Goal: Information Seeking & Learning: Learn about a topic

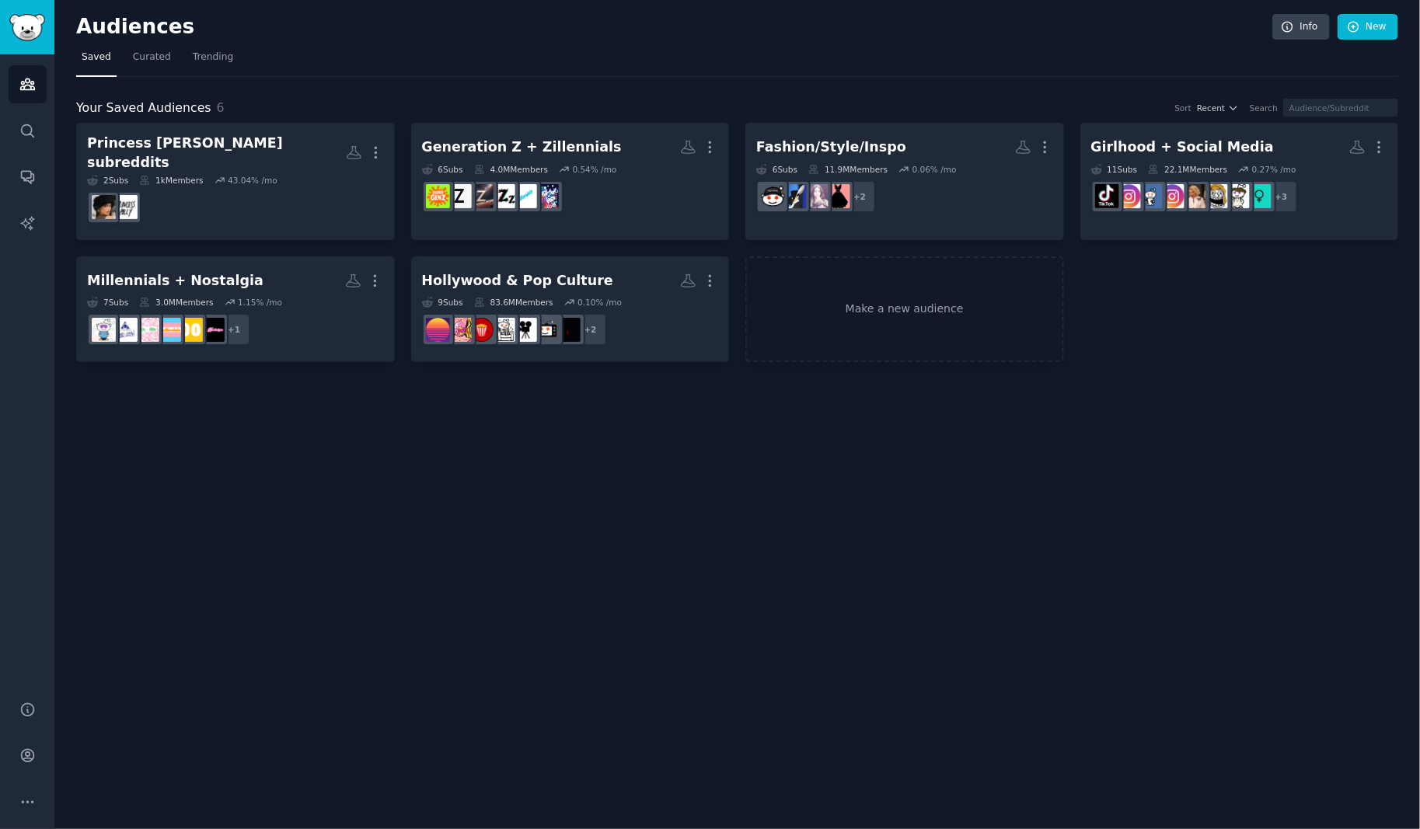
click at [426, 77] on div "Your Saved Audiences 6 Sort Recent Search Princess [PERSON_NAME] subreddits Mor…" at bounding box center [737, 220] width 1322 height 286
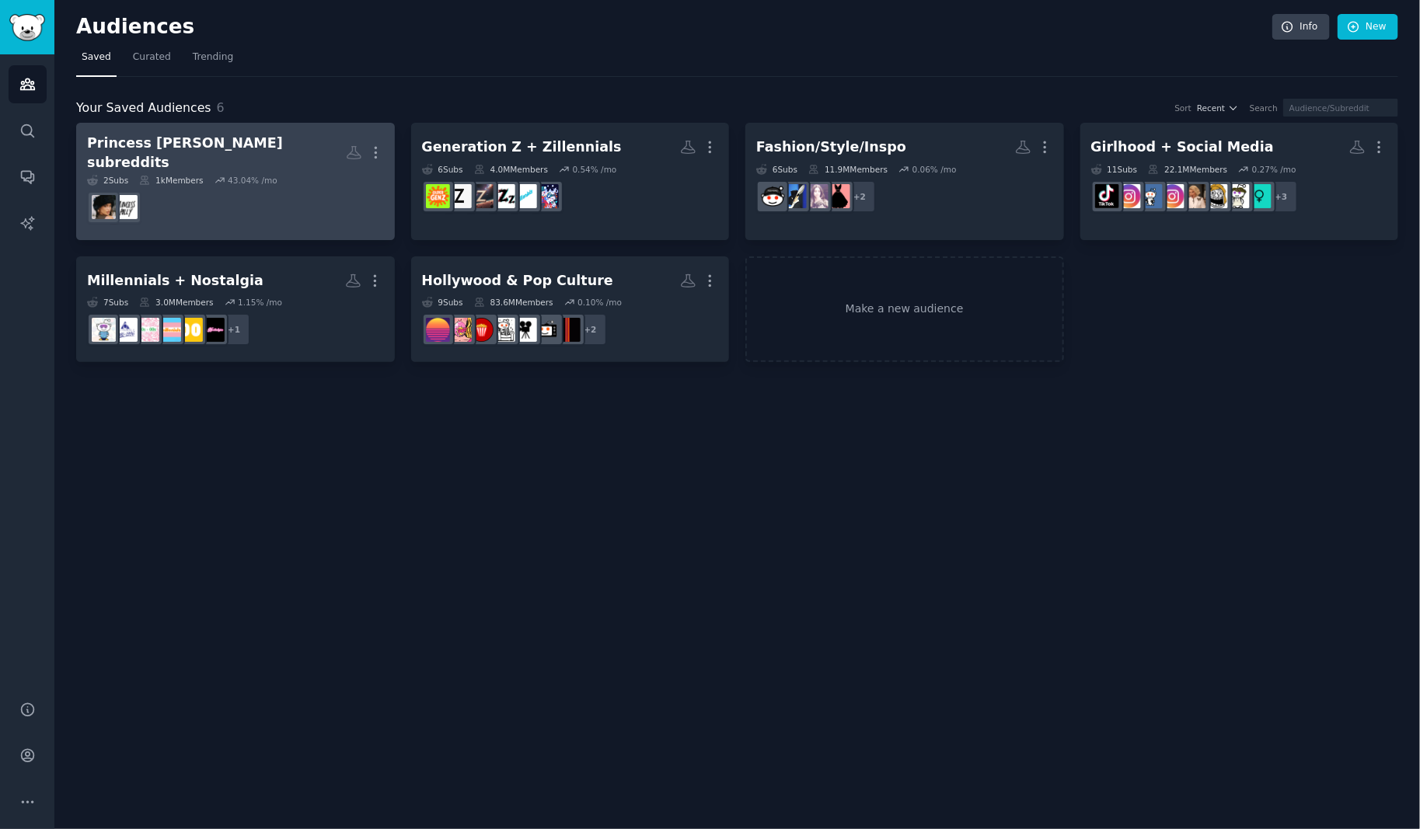
click at [291, 142] on h2 "Princess Polly subreddits Custom Audience More" at bounding box center [235, 153] width 297 height 38
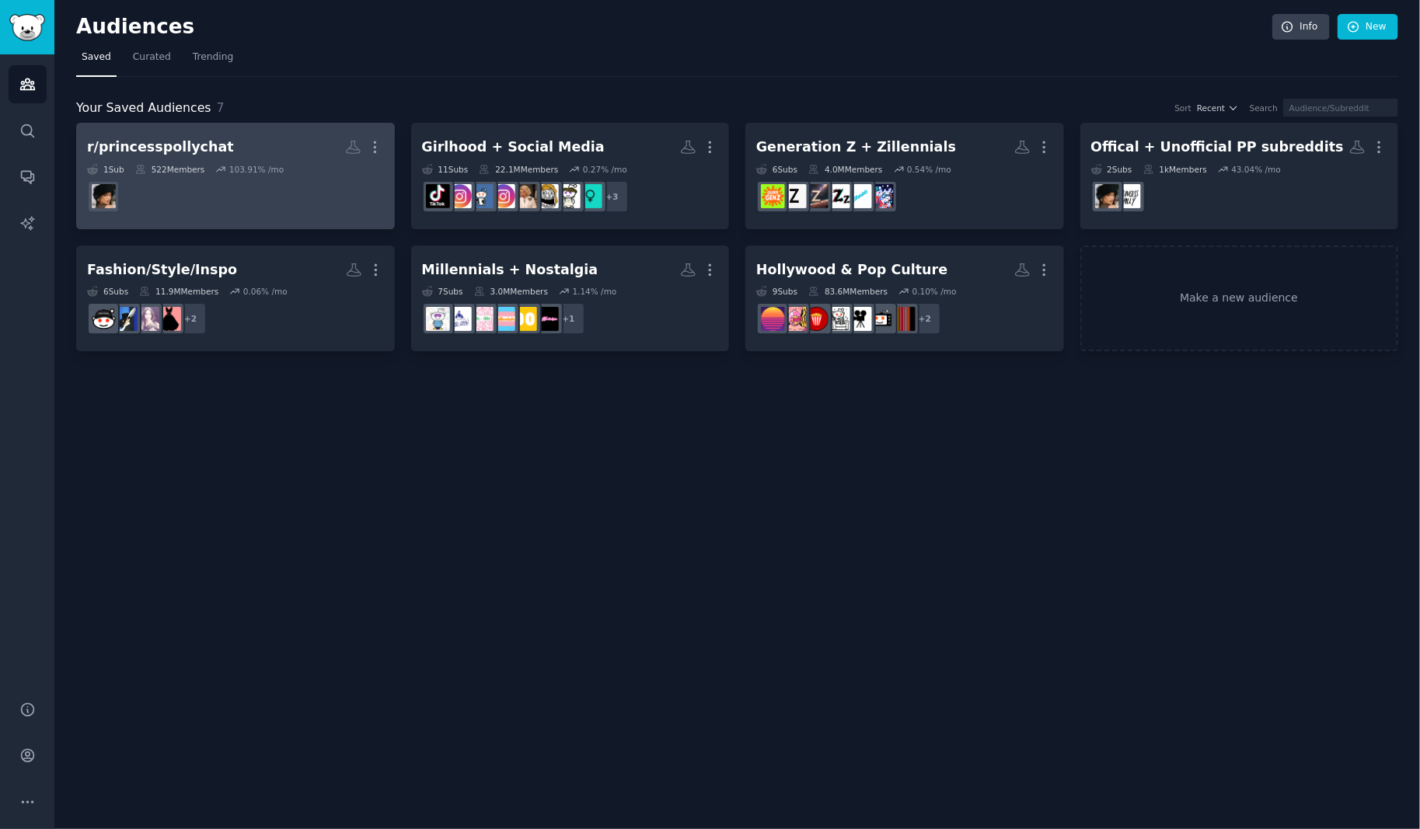
click at [288, 138] on h2 "r/princesspollychat More" at bounding box center [235, 147] width 297 height 27
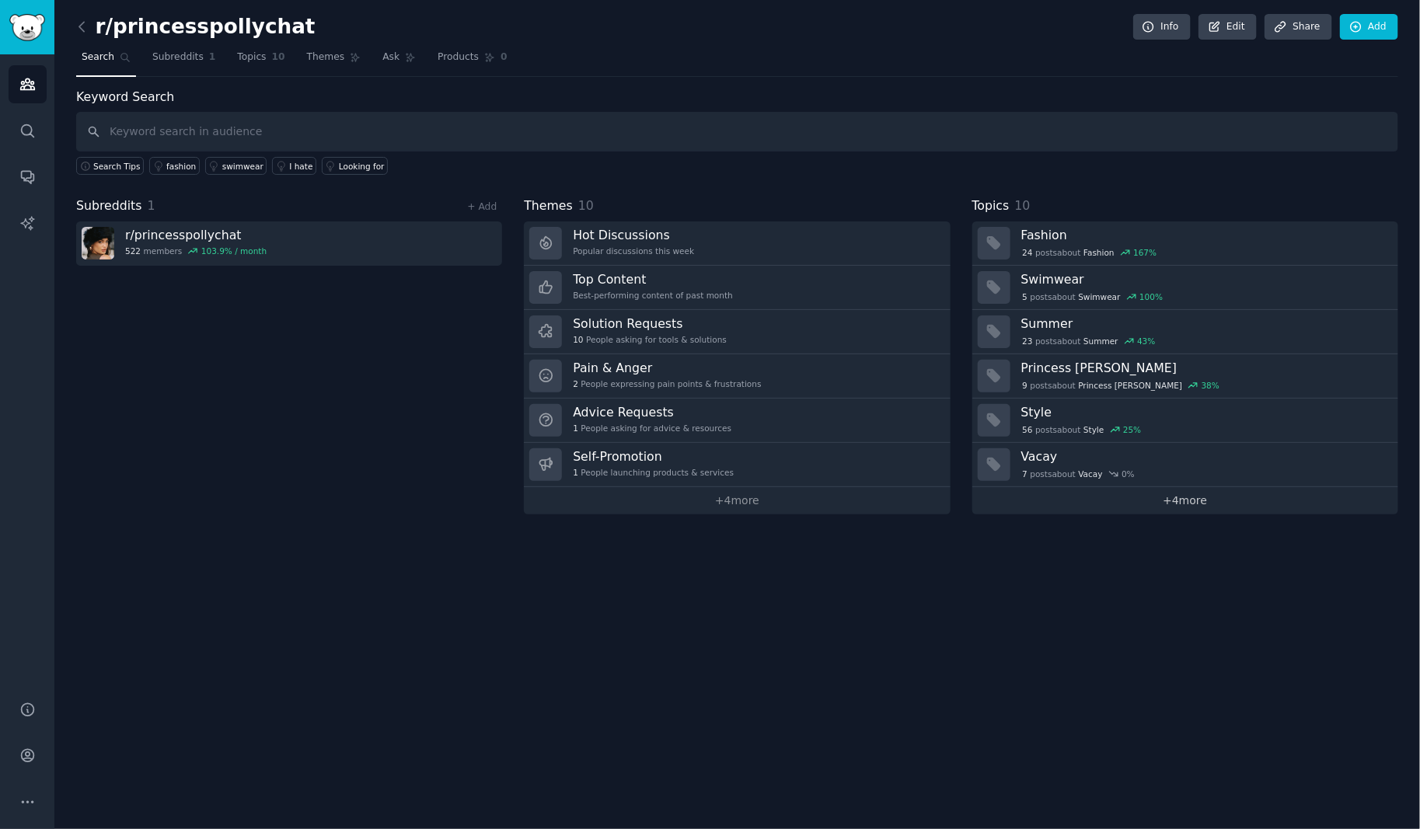
click at [1186, 493] on link "+ 4 more" at bounding box center [1185, 500] width 426 height 27
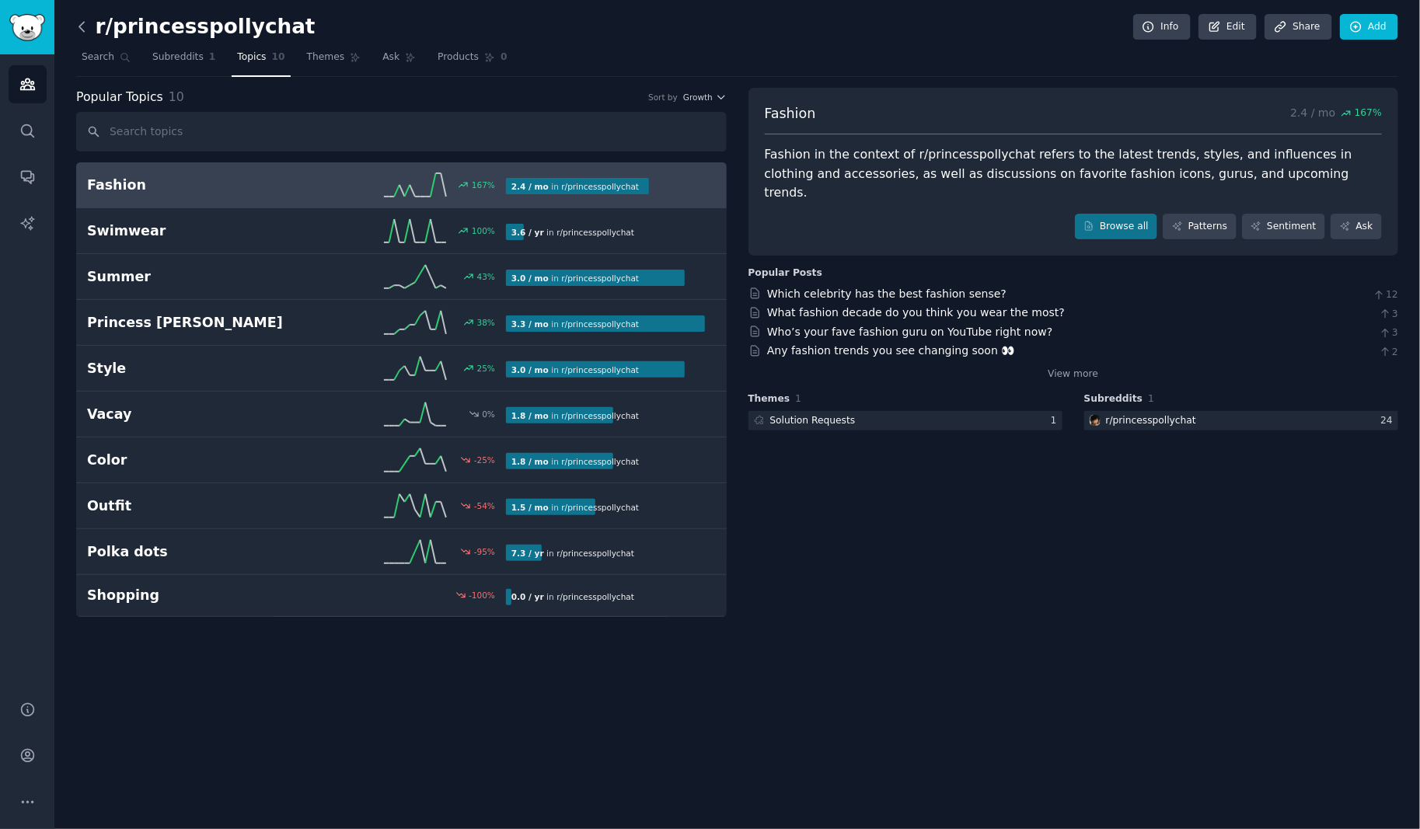
click at [76, 29] on icon at bounding box center [82, 27] width 16 height 16
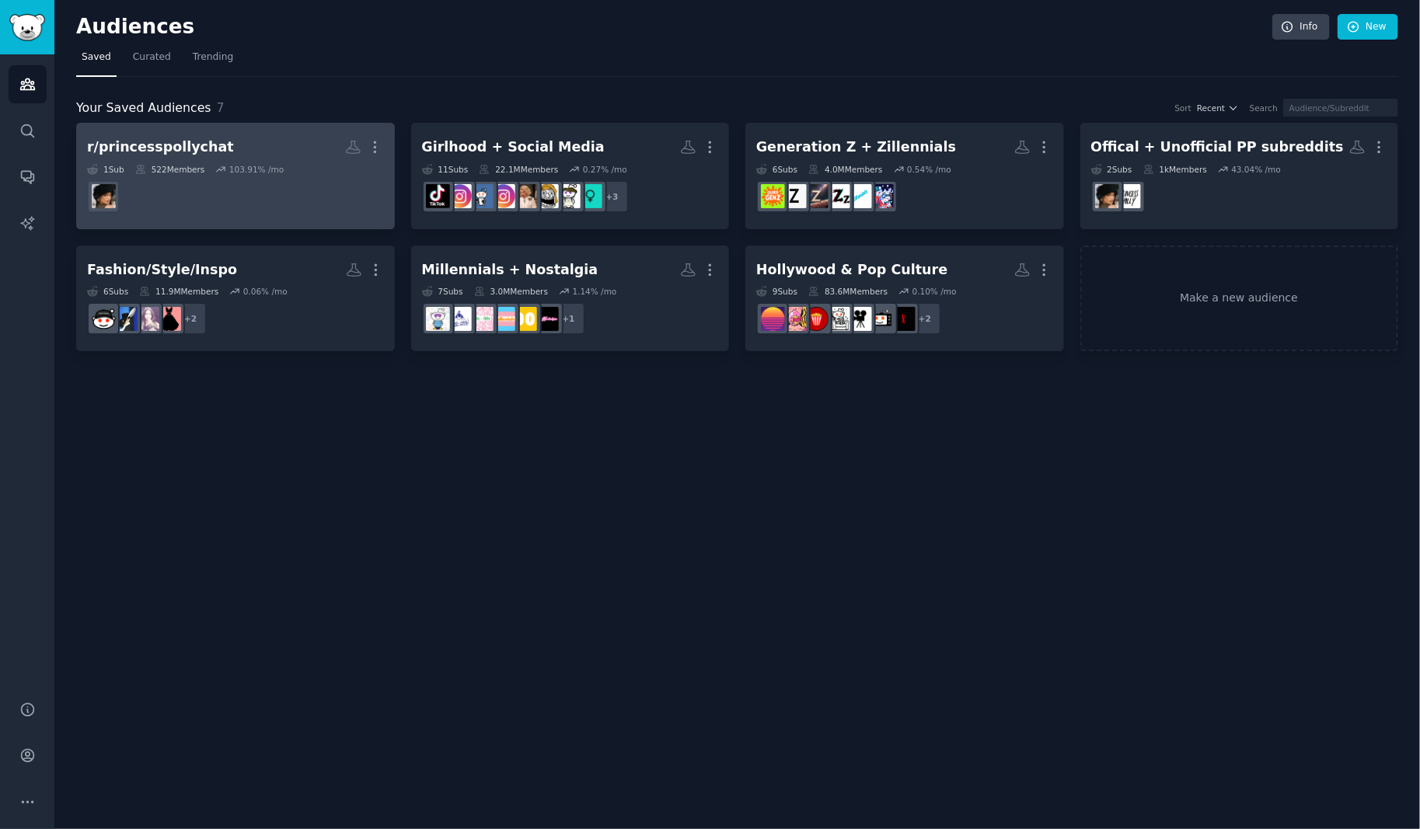
click at [333, 139] on h2 "r/princesspollychat Custom Audience More" at bounding box center [235, 147] width 297 height 27
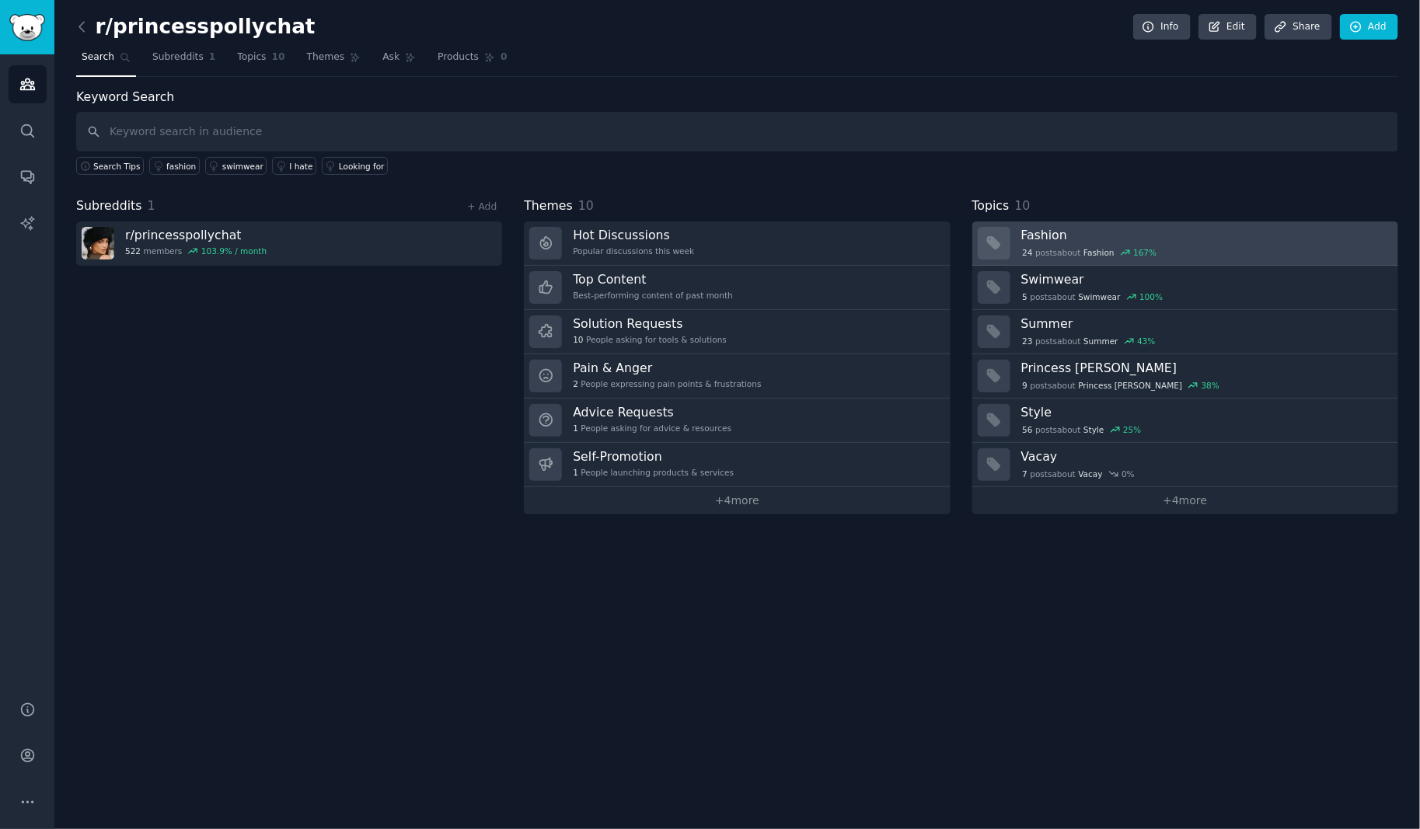
click at [1144, 232] on h3 "Fashion" at bounding box center [1204, 235] width 366 height 16
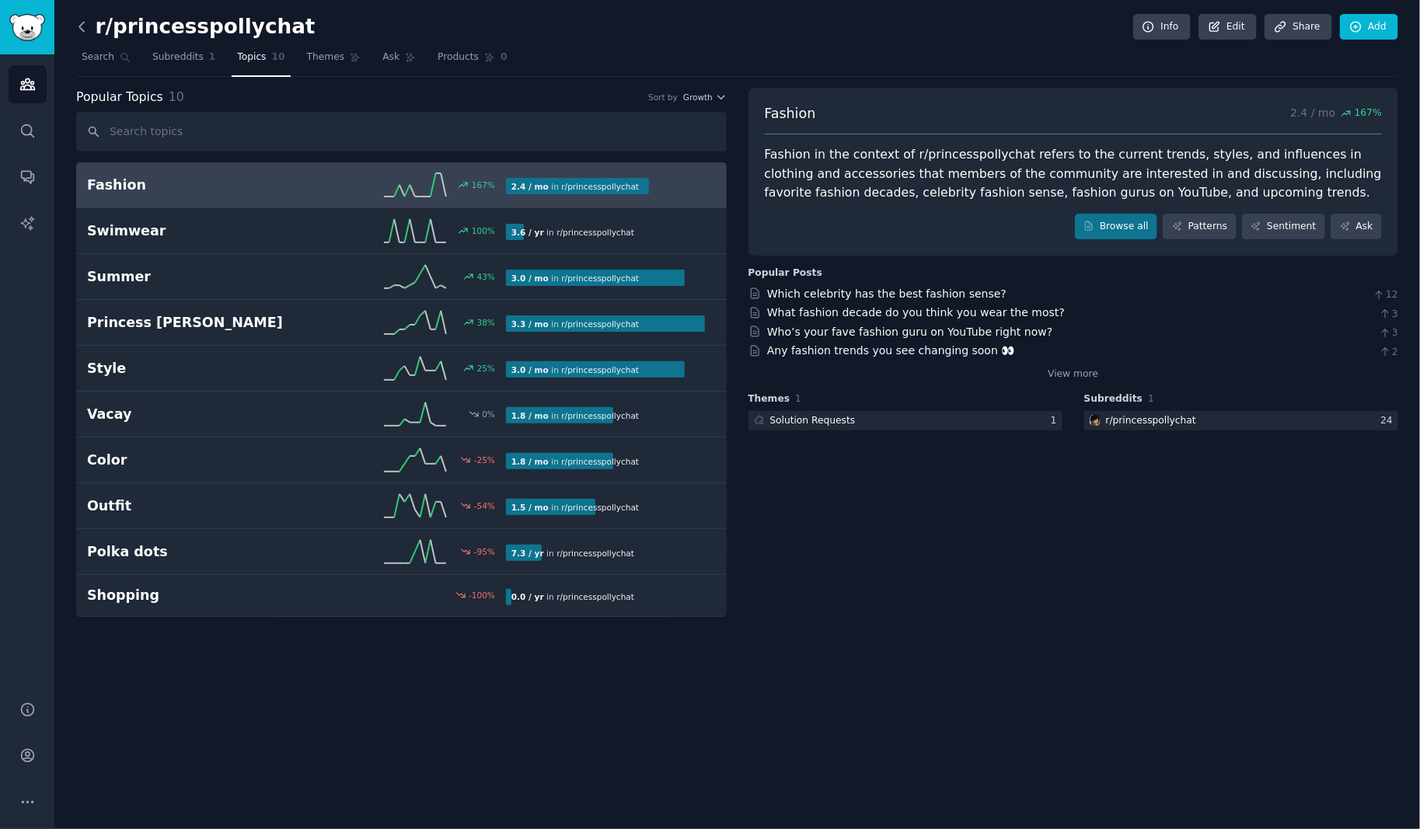
click at [82, 27] on icon at bounding box center [82, 27] width 16 height 16
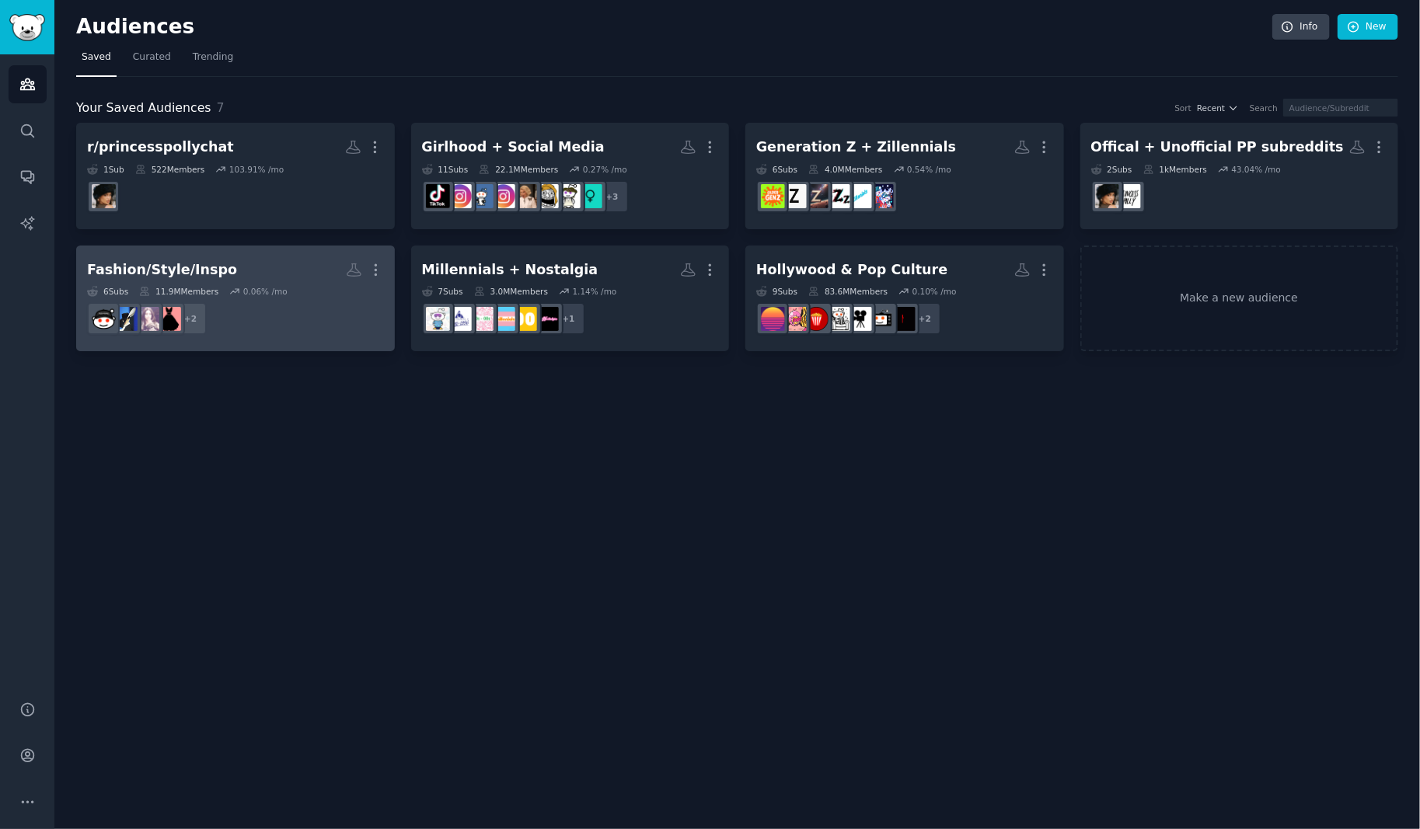
click at [248, 265] on h2 "Fashion/Style/Inspo More" at bounding box center [235, 269] width 297 height 27
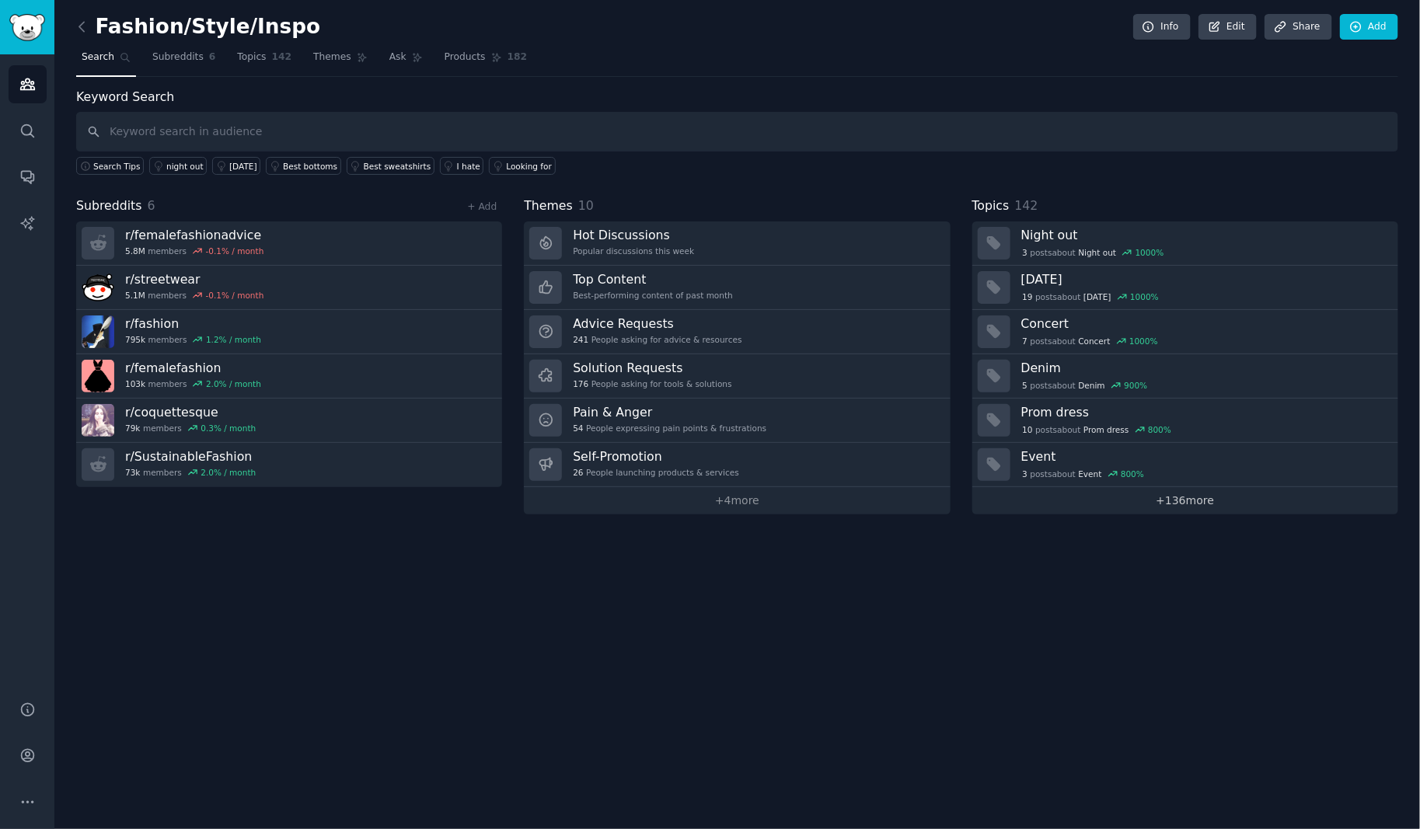
click at [1156, 504] on link "+ 136 more" at bounding box center [1185, 500] width 426 height 27
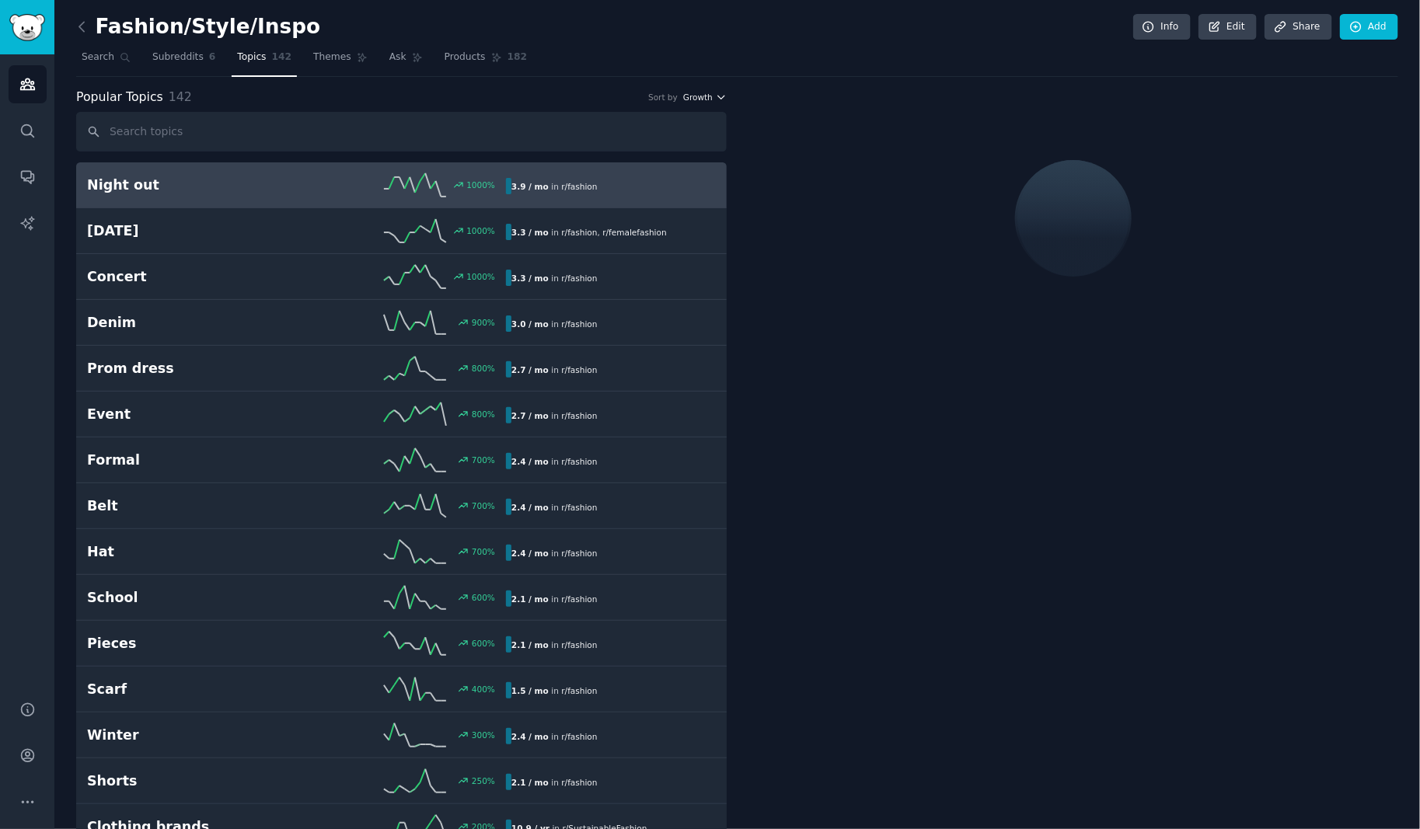
click at [716, 99] on icon "button" at bounding box center [721, 97] width 11 height 11
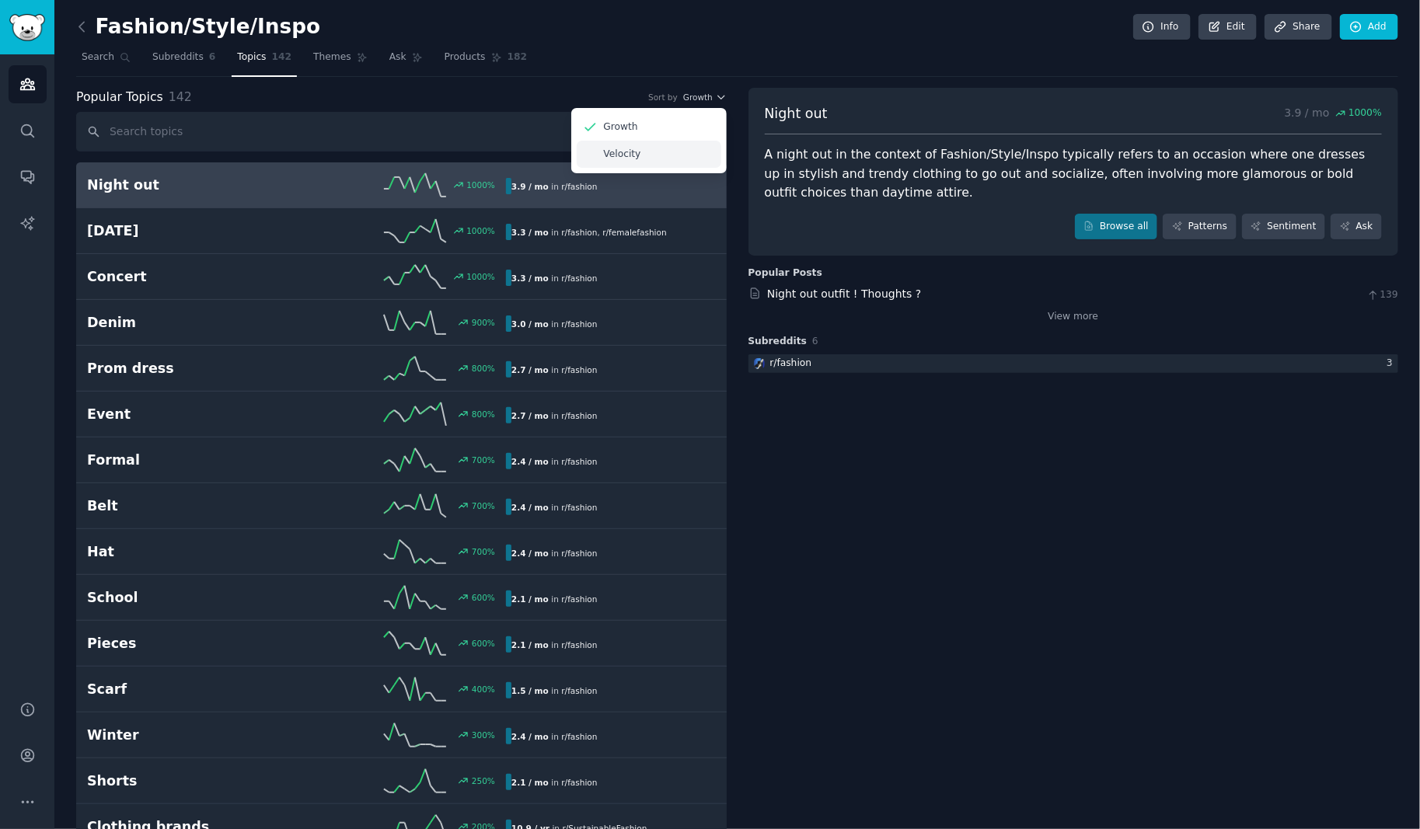
click at [646, 154] on div "Velocity" at bounding box center [649, 154] width 145 height 27
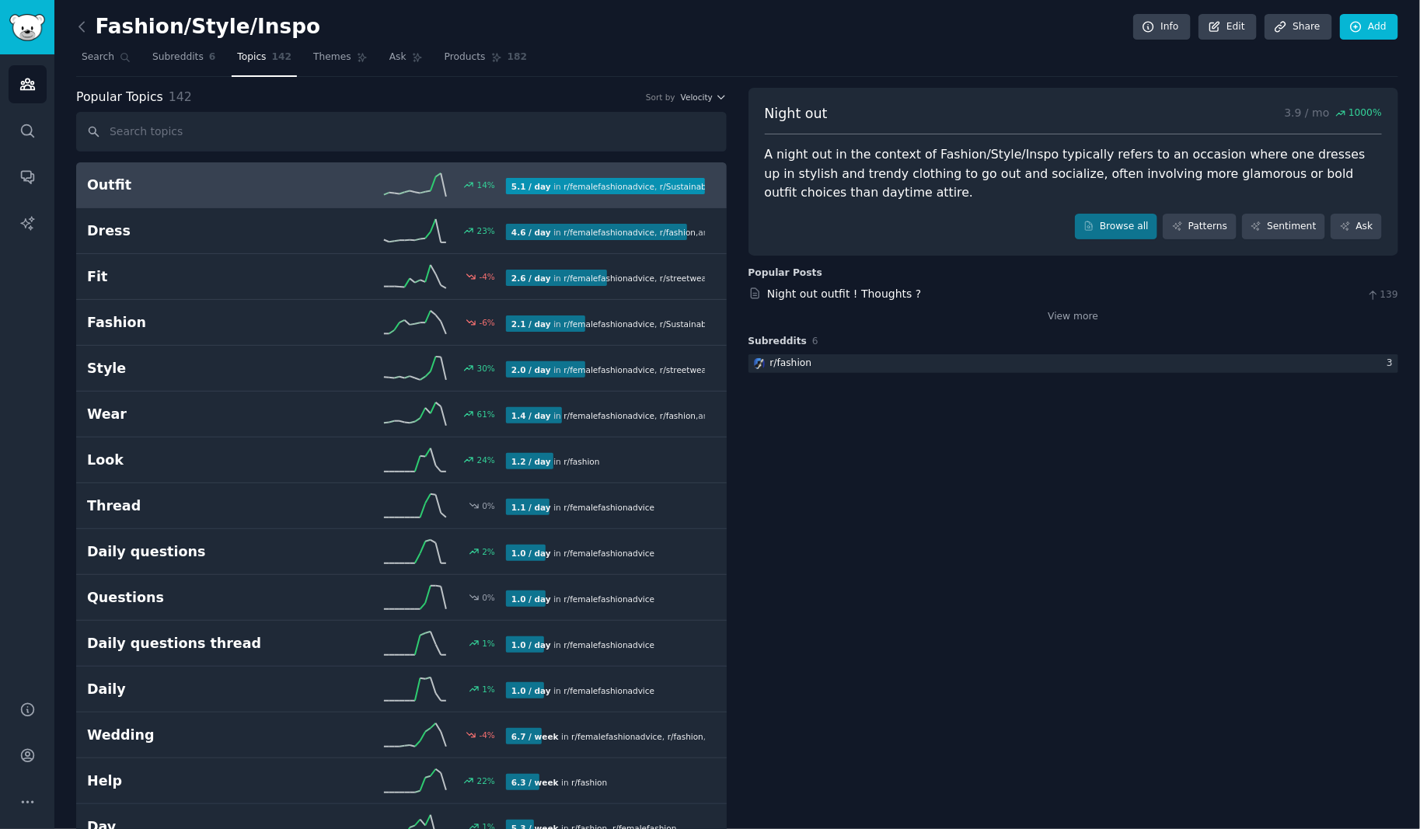
click at [103, 184] on h2 "Outfit" at bounding box center [192, 185] width 210 height 19
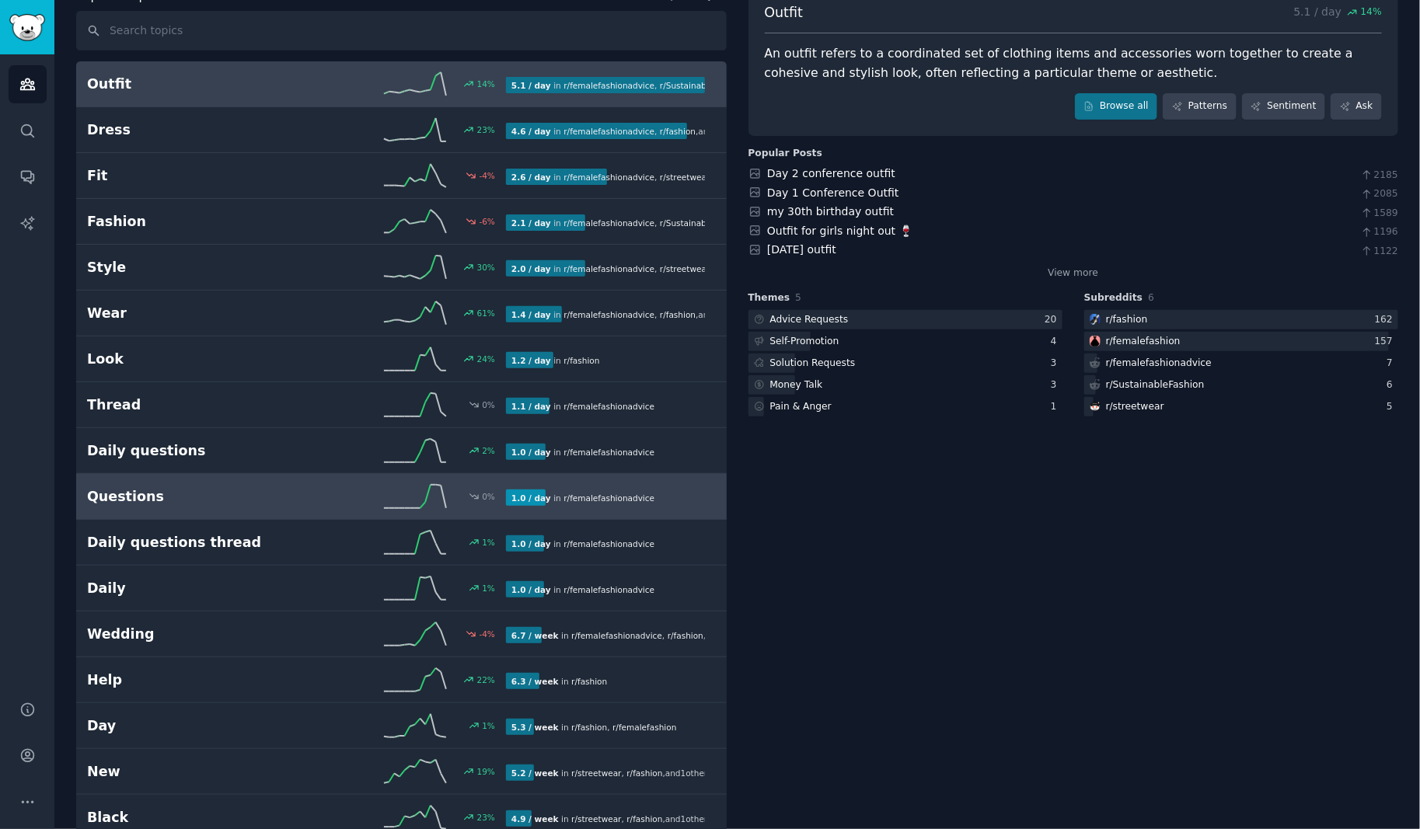
scroll to position [120, 0]
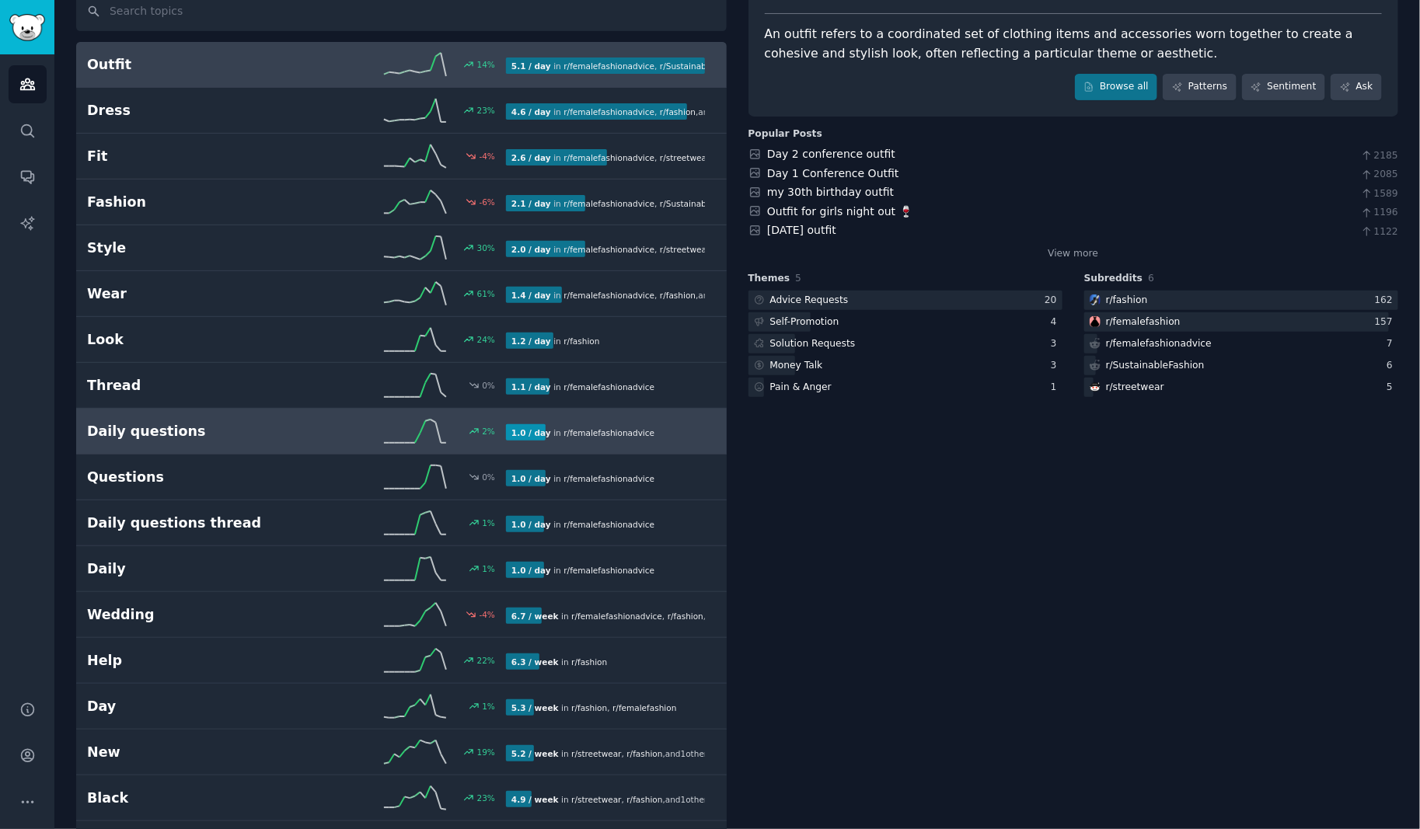
click at [249, 429] on h2 "Daily questions" at bounding box center [192, 431] width 210 height 19
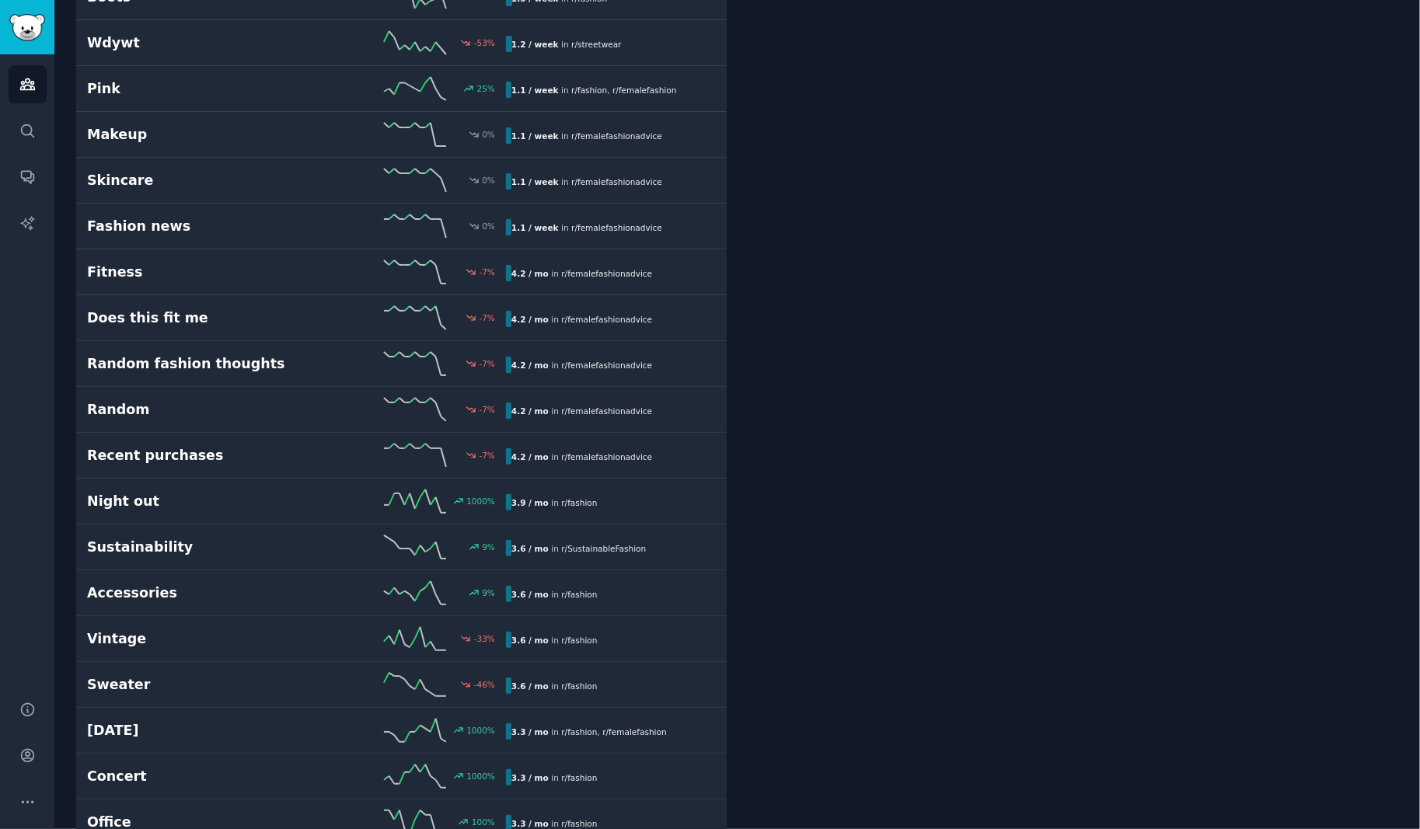
scroll to position [2804, 0]
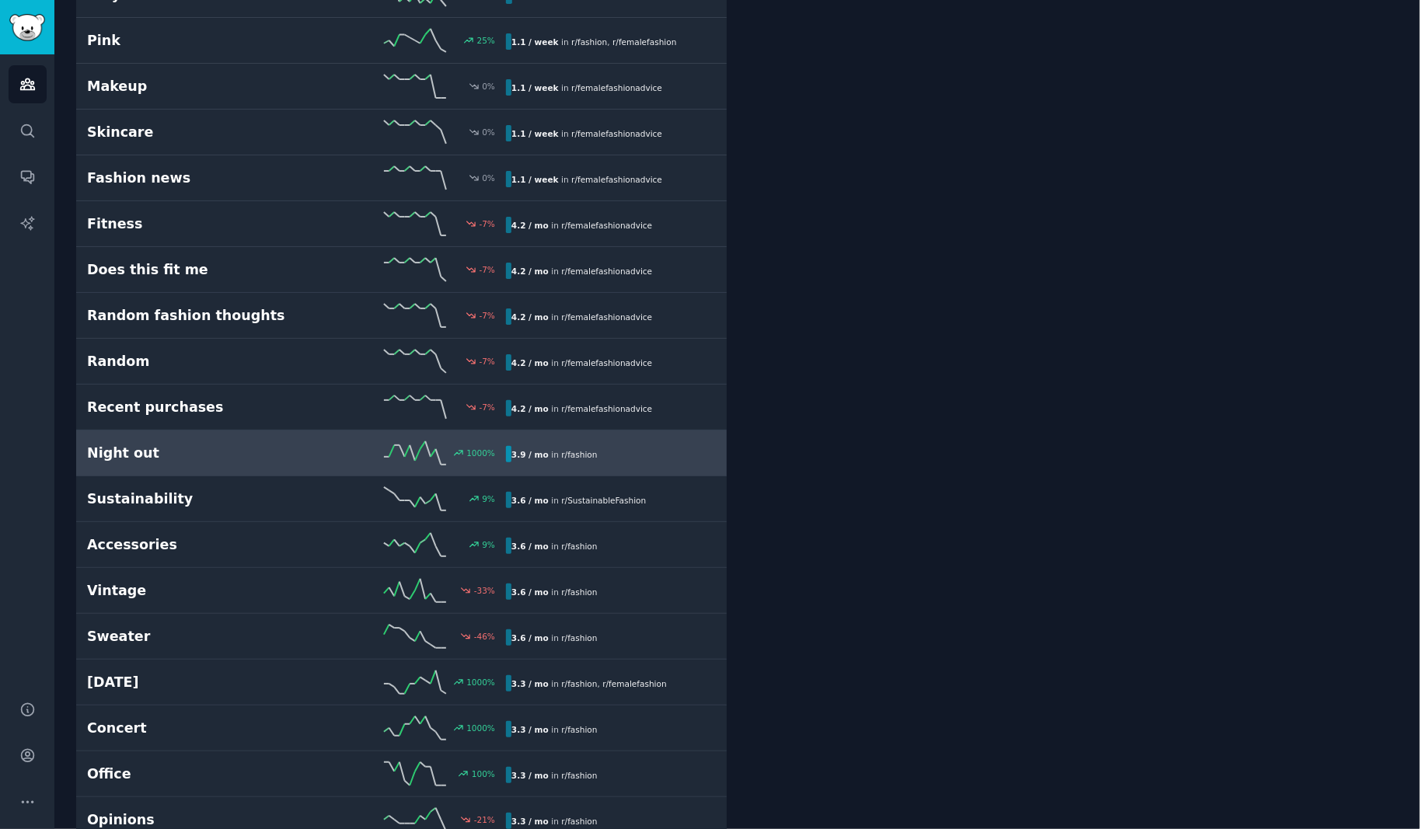
click at [208, 441] on div "Night out 1000 % 3.9 / mo in r/ fashion" at bounding box center [401, 452] width 629 height 23
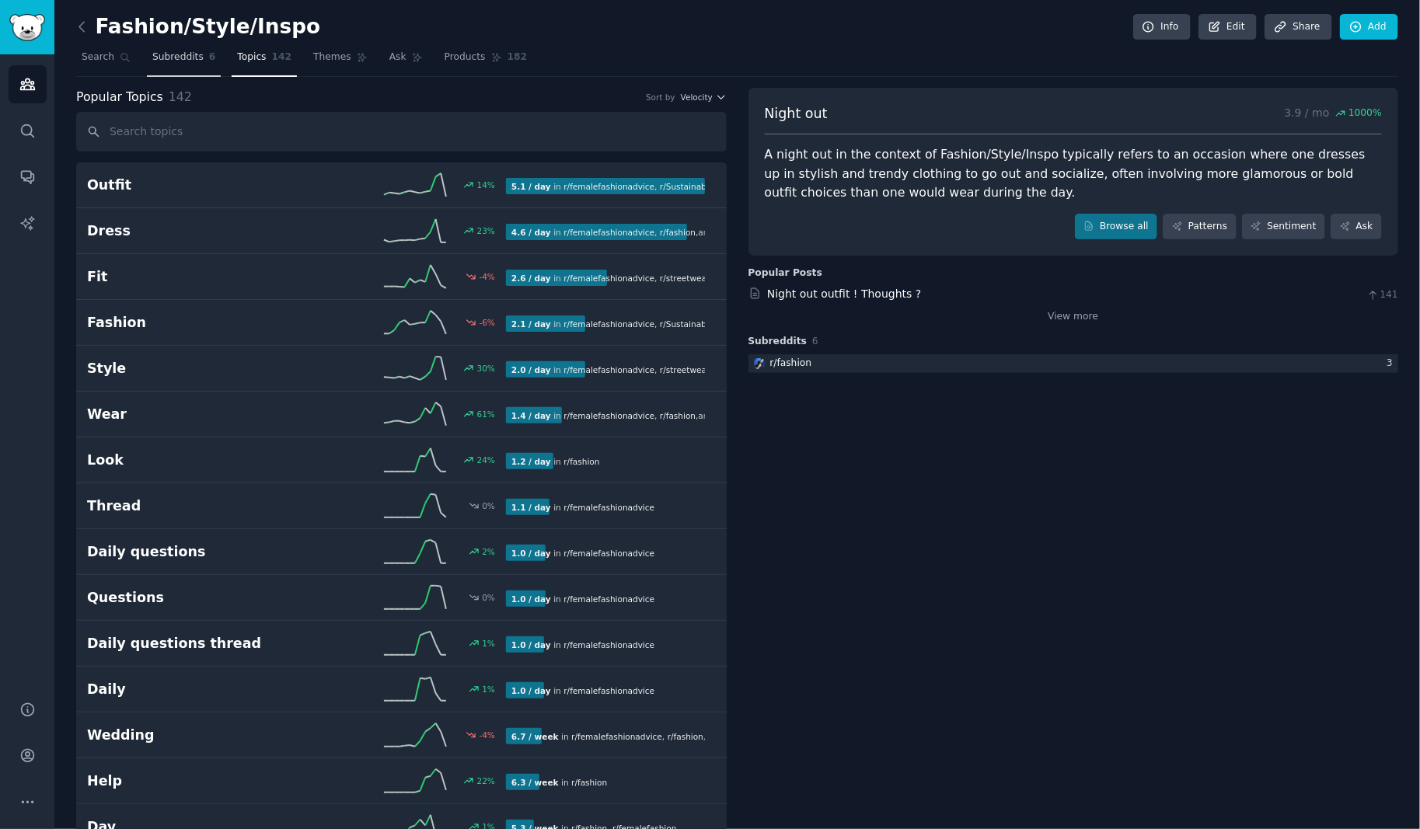
click at [196, 58] on span "Subreddits" at bounding box center [177, 58] width 51 height 14
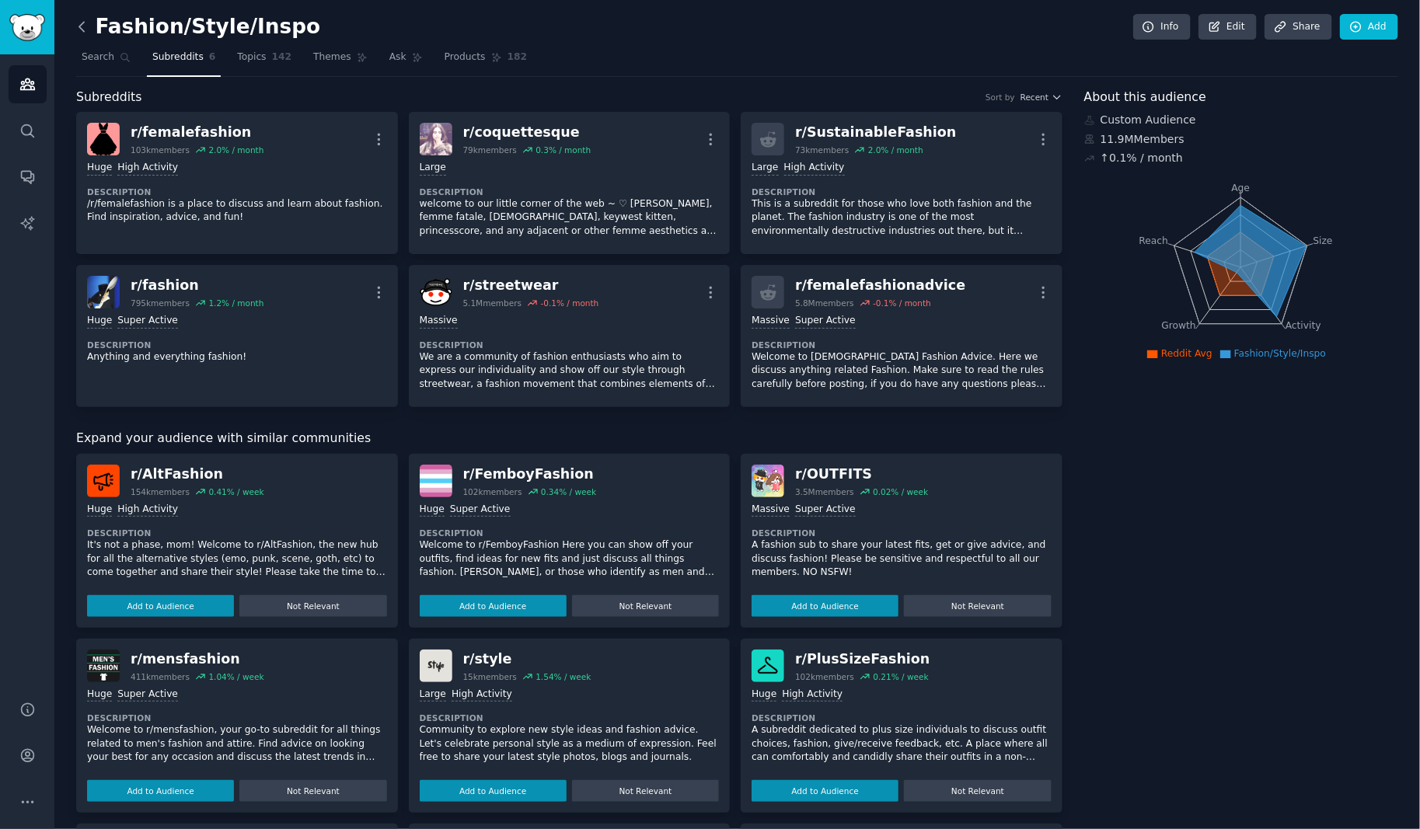
click at [82, 26] on icon at bounding box center [82, 27] width 16 height 16
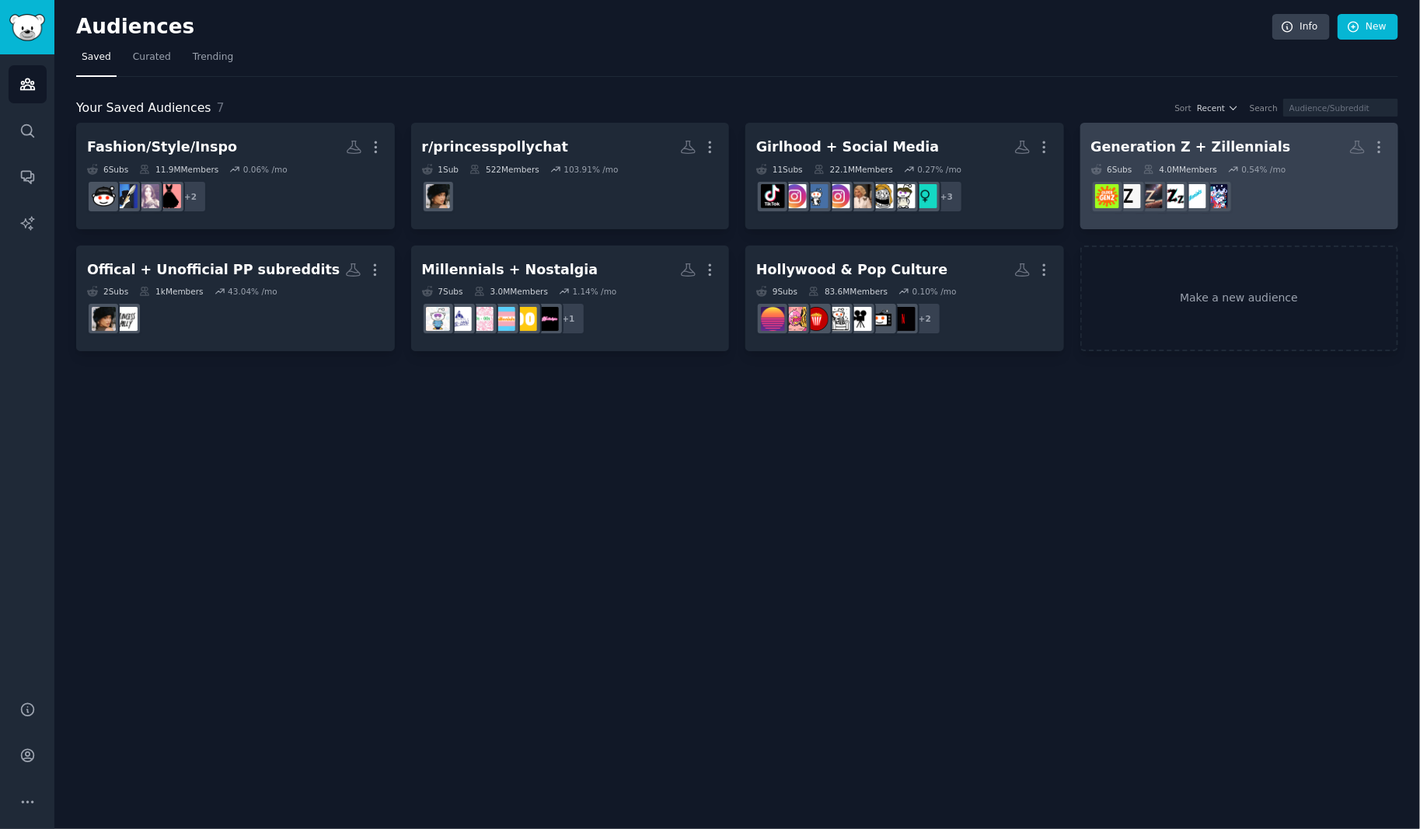
click at [1290, 150] on h2 "Generation Z + Zillennials More" at bounding box center [1239, 147] width 297 height 27
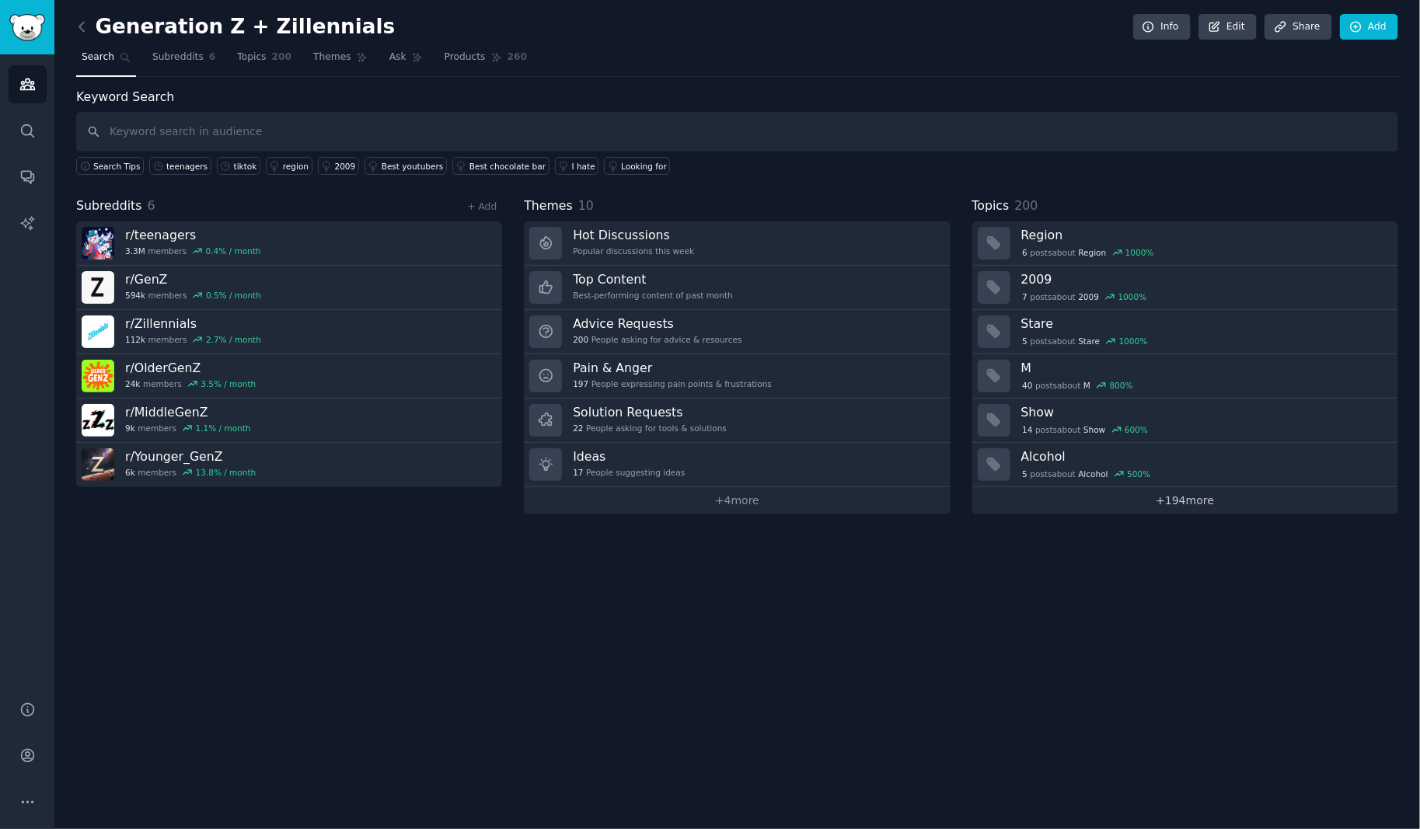
click at [1194, 502] on link "+ 194 more" at bounding box center [1185, 500] width 426 height 27
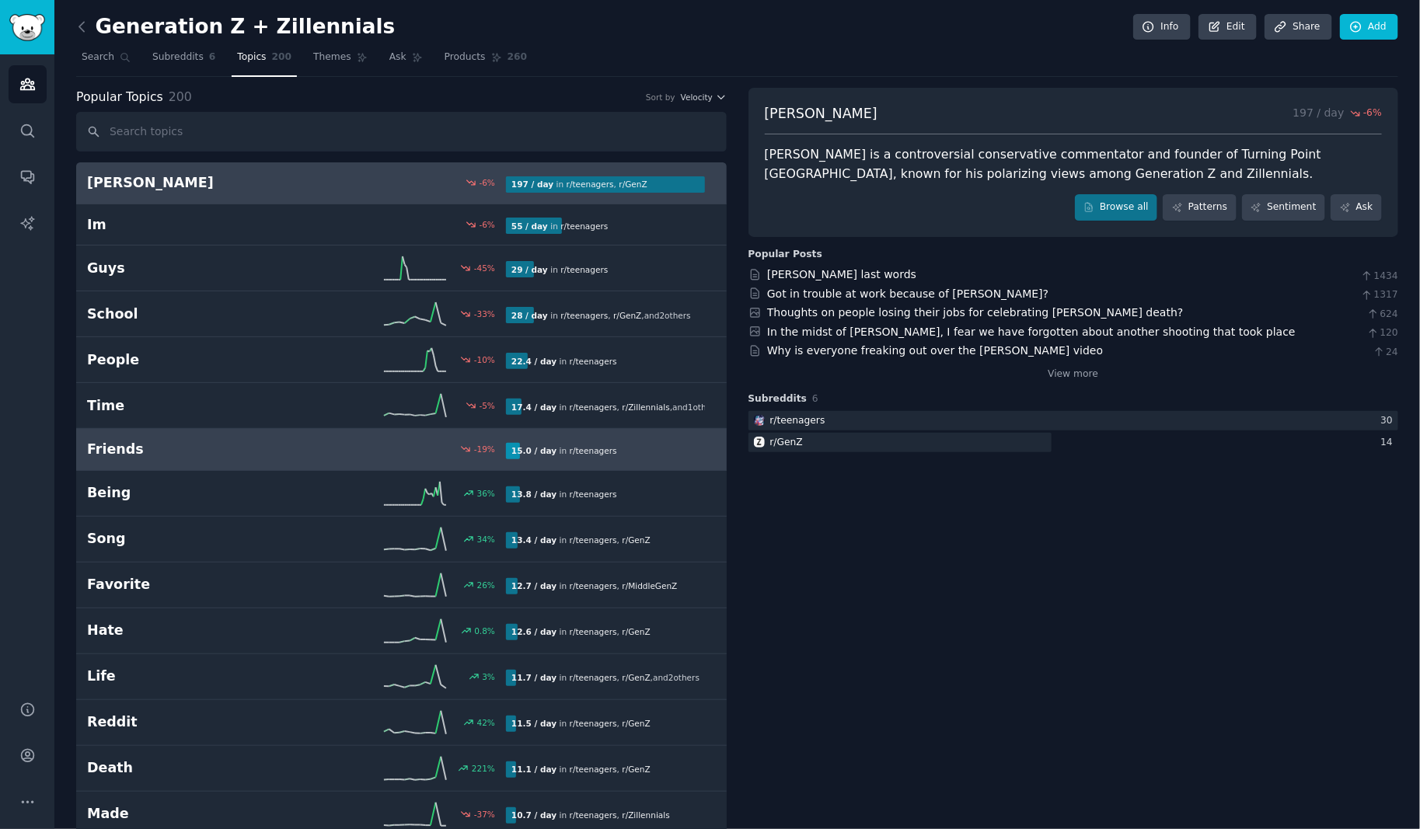
click at [263, 451] on h2 "Friends" at bounding box center [192, 449] width 210 height 19
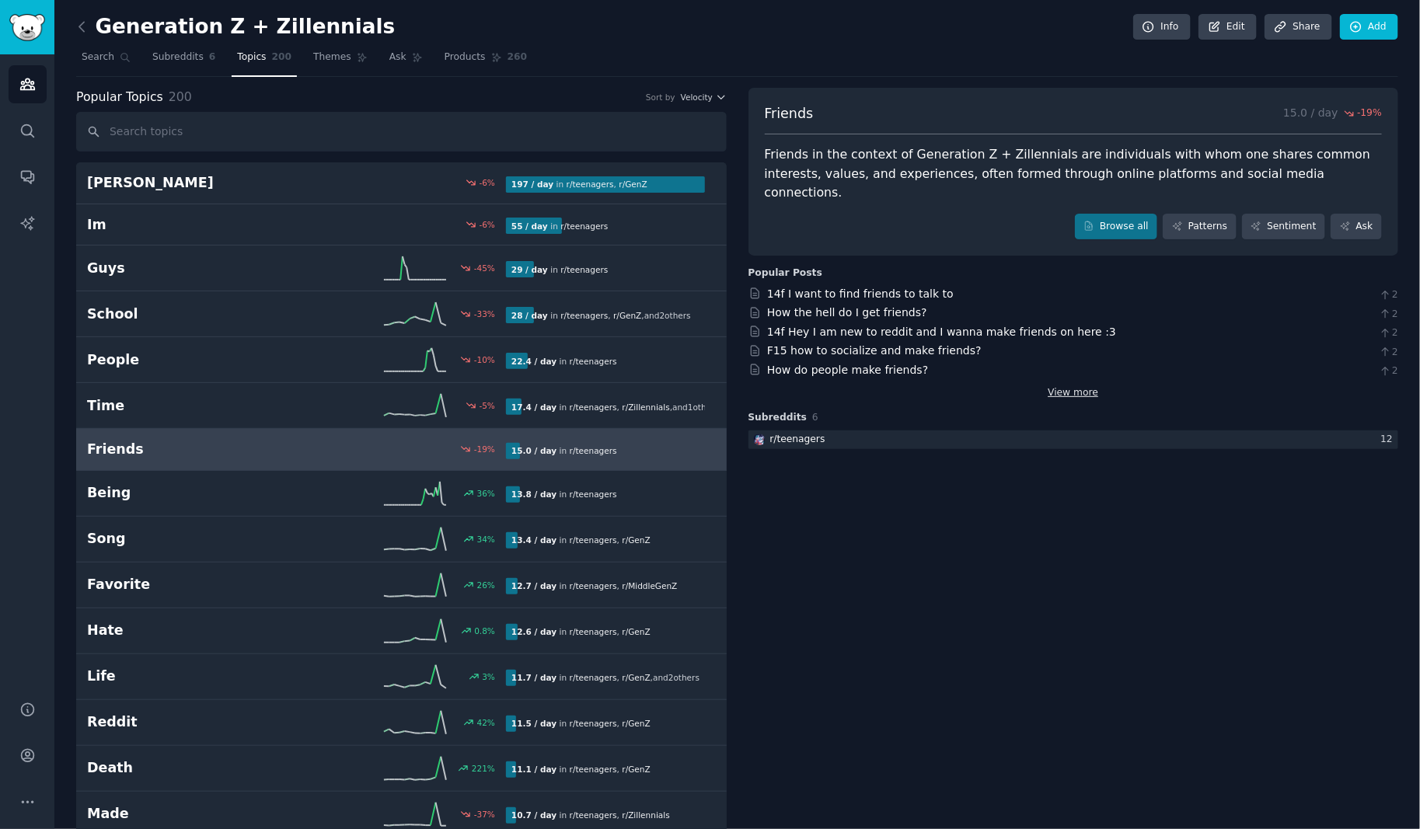
click at [1089, 386] on link "View more" at bounding box center [1072, 393] width 51 height 14
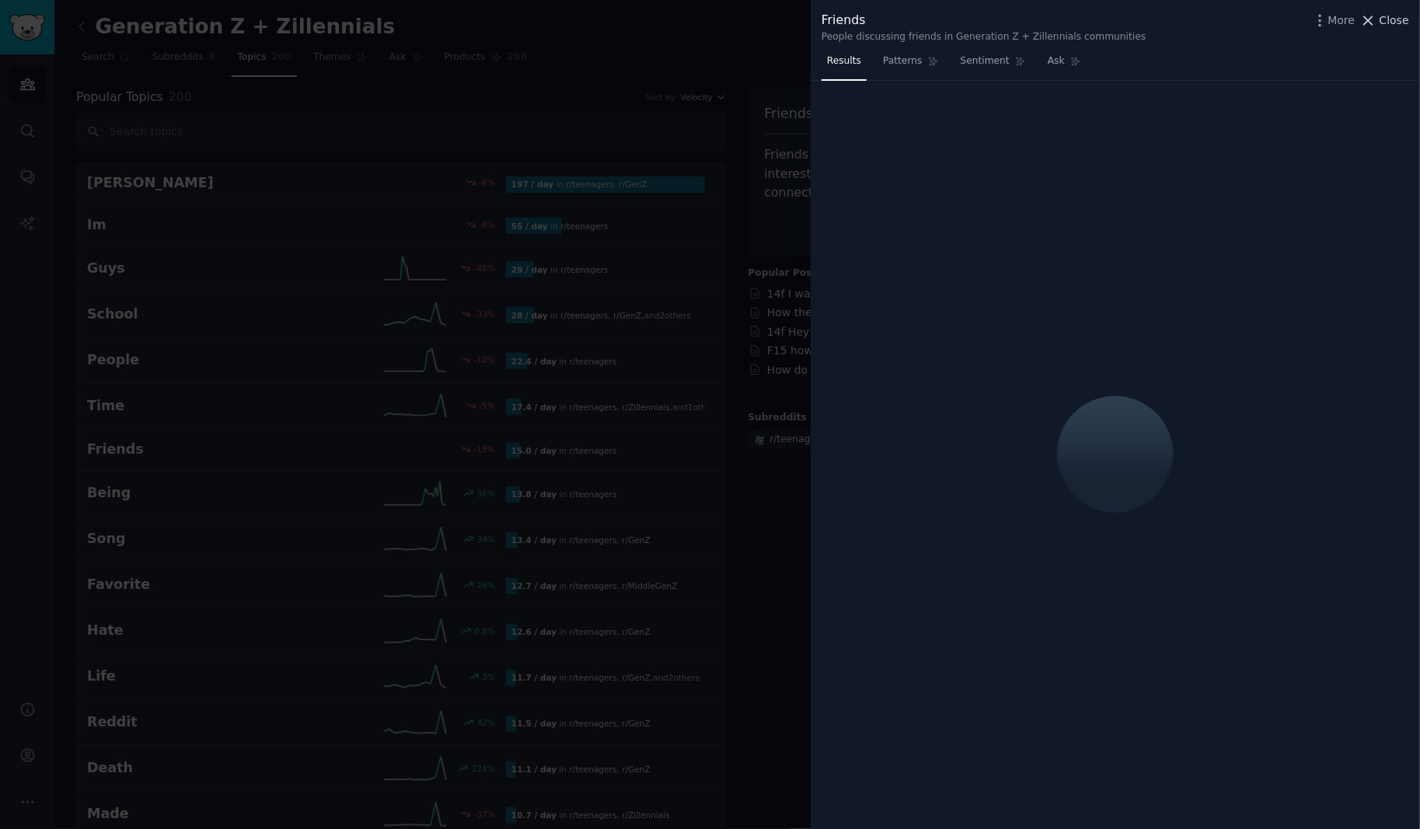
click at [1391, 25] on span "Close" at bounding box center [1394, 20] width 30 height 16
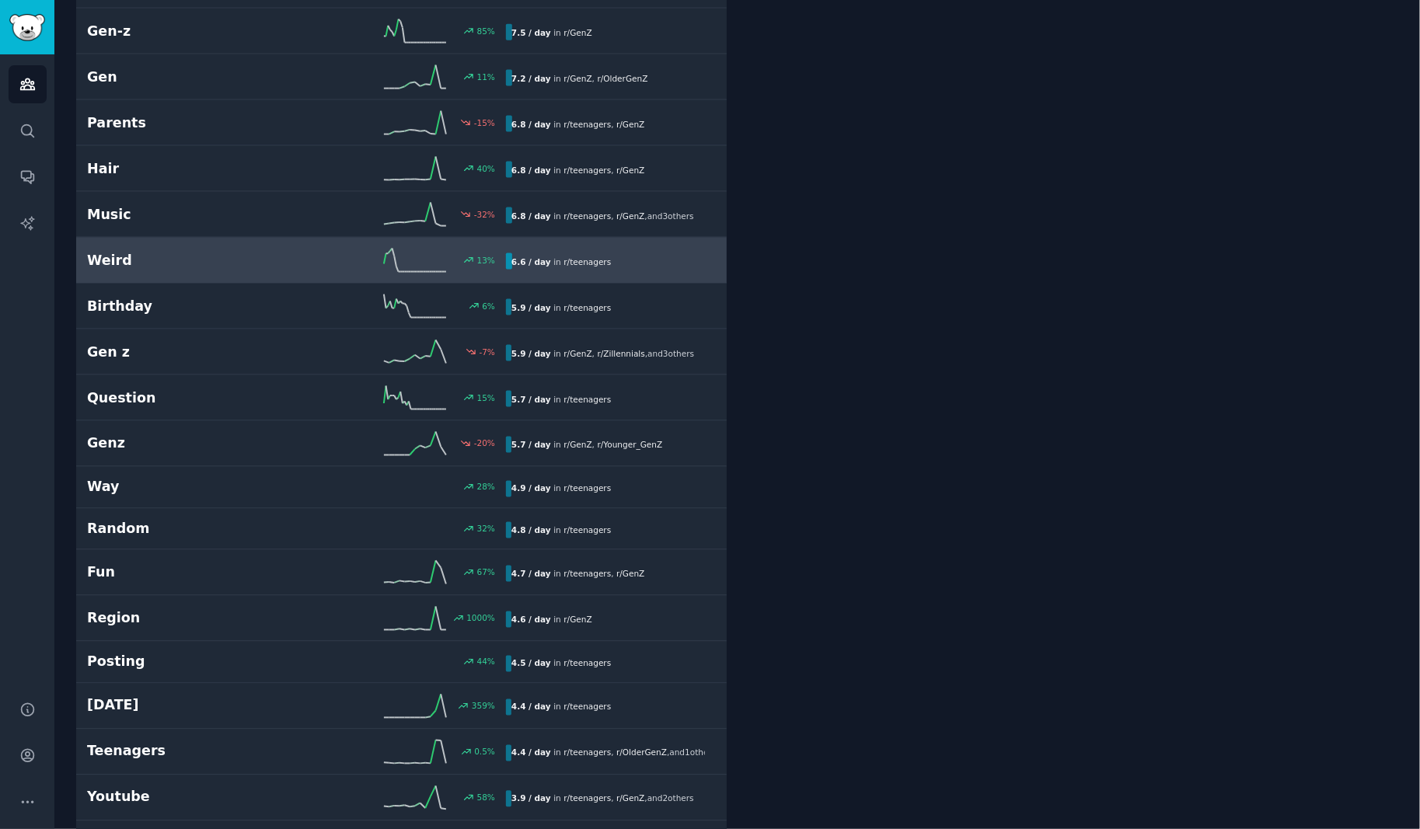
scroll to position [1081, 0]
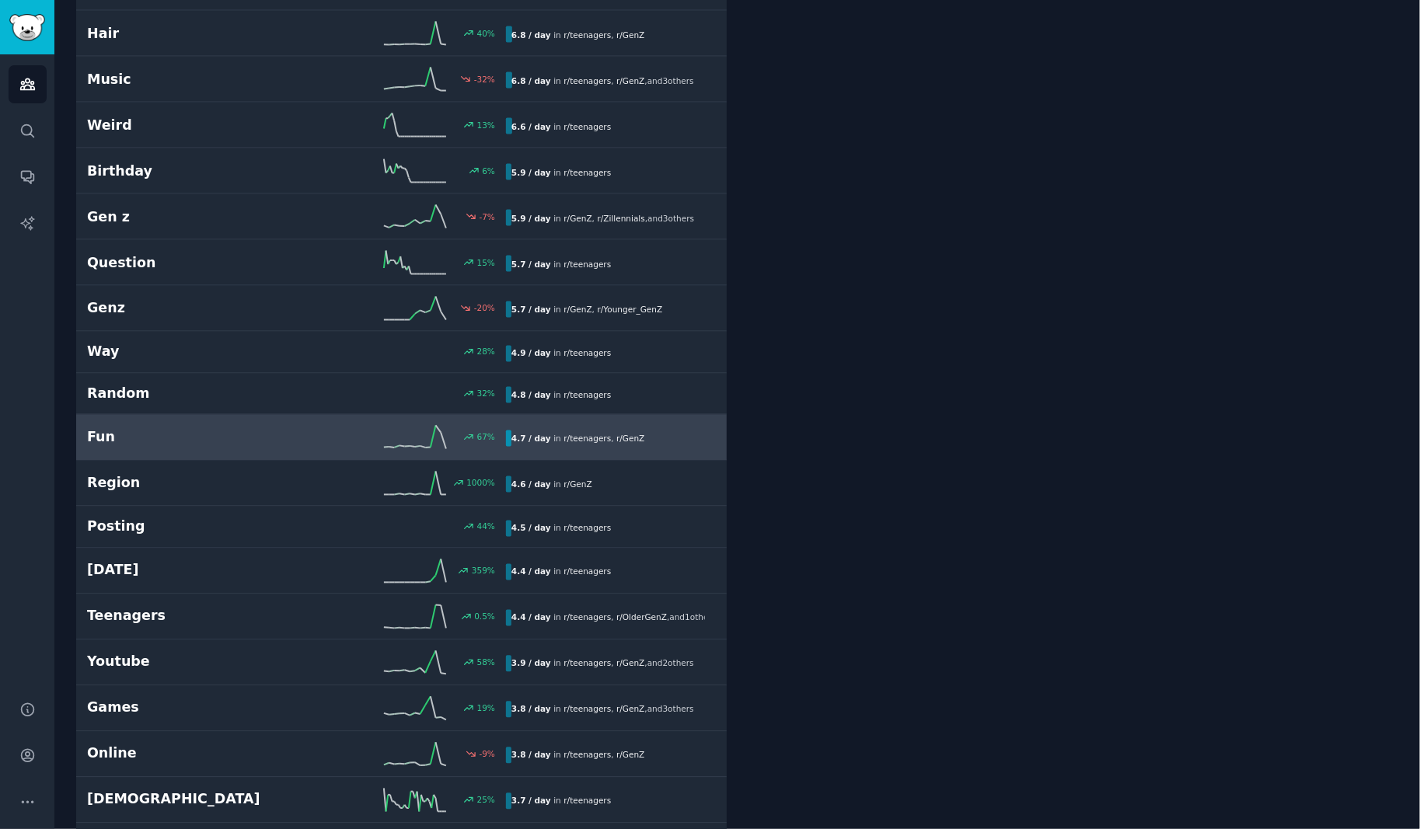
click at [218, 428] on h2 "Fun" at bounding box center [192, 437] width 210 height 19
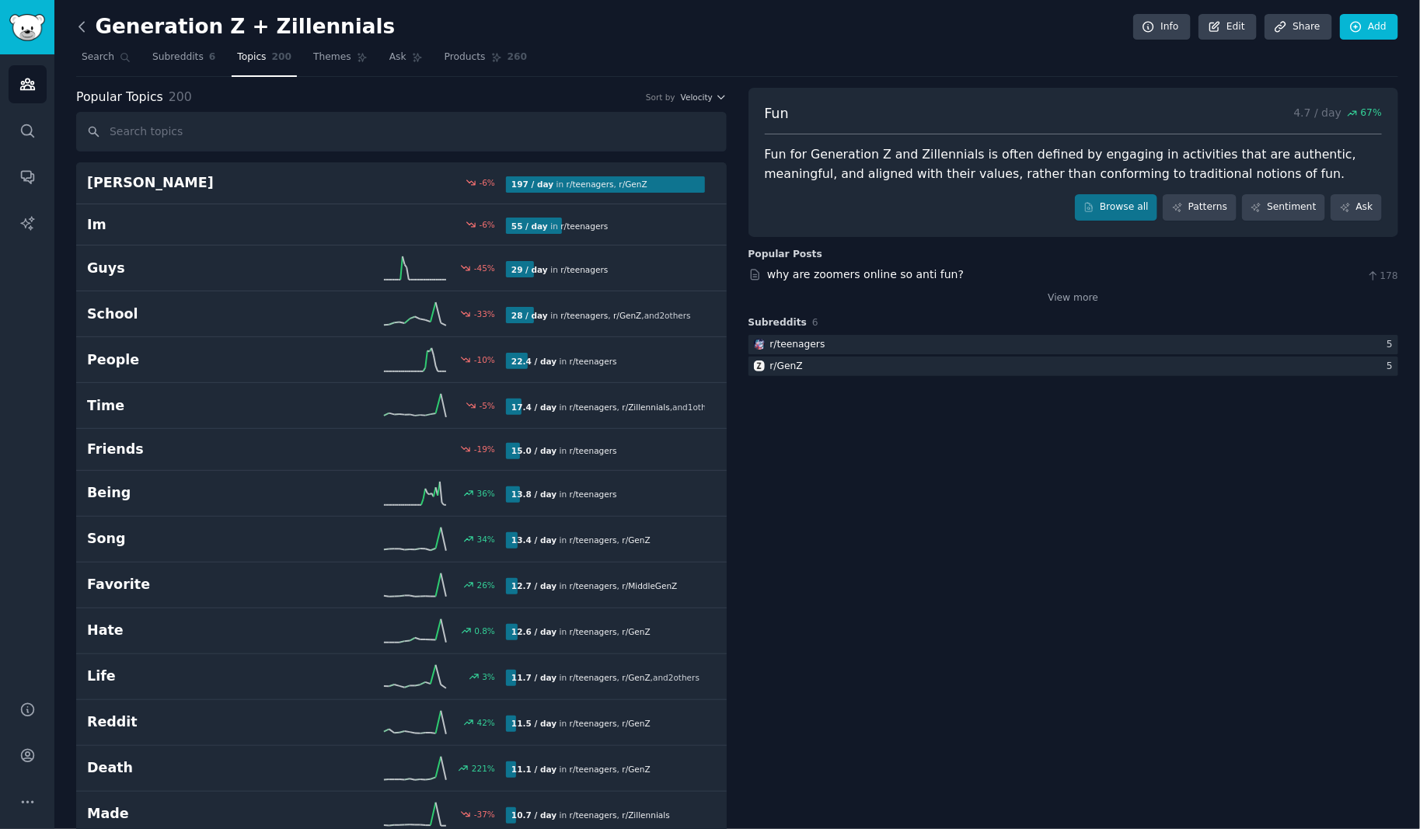
click at [79, 25] on icon at bounding box center [81, 26] width 5 height 9
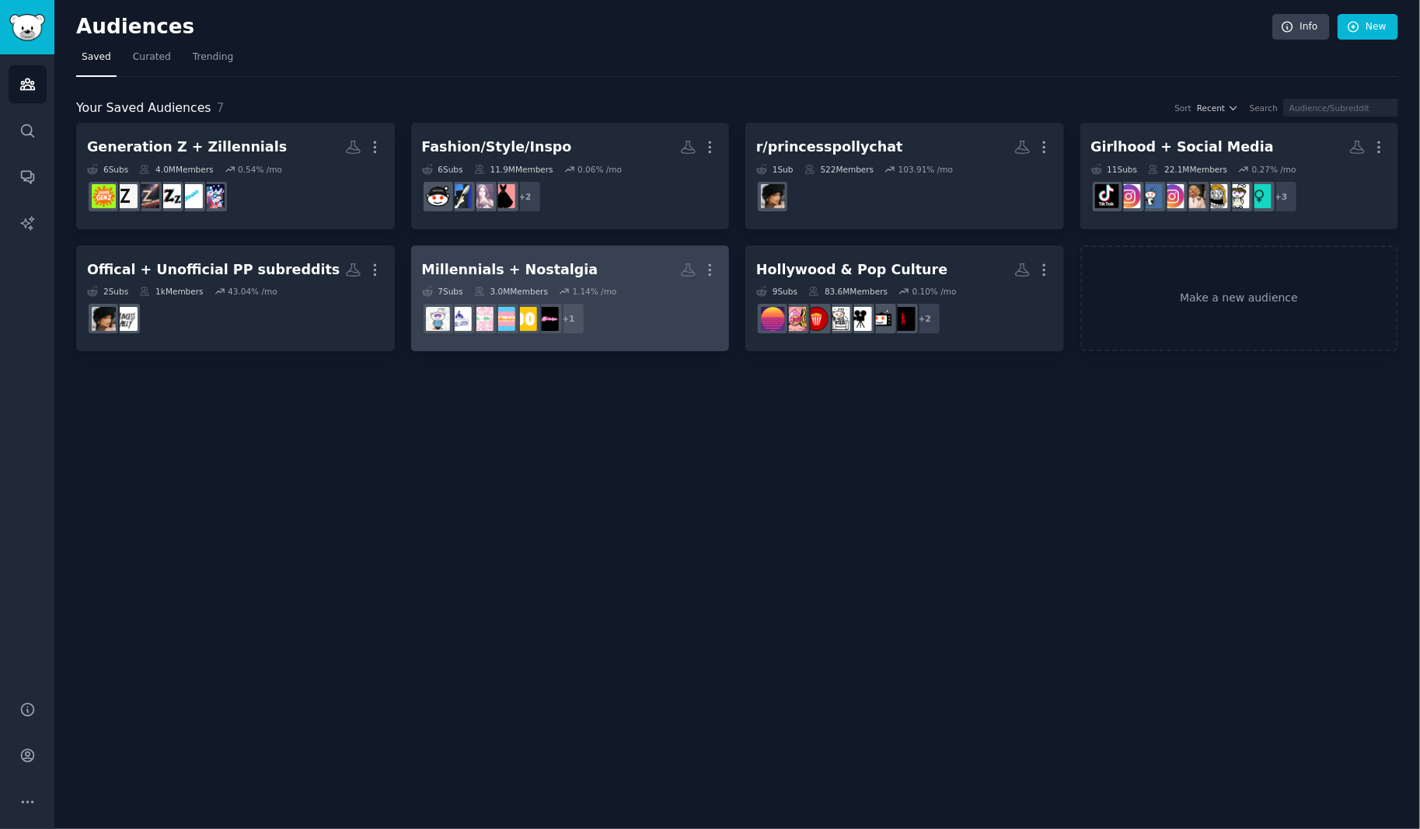
click at [609, 267] on h2 "Millennials + Nostalgia More" at bounding box center [570, 269] width 297 height 27
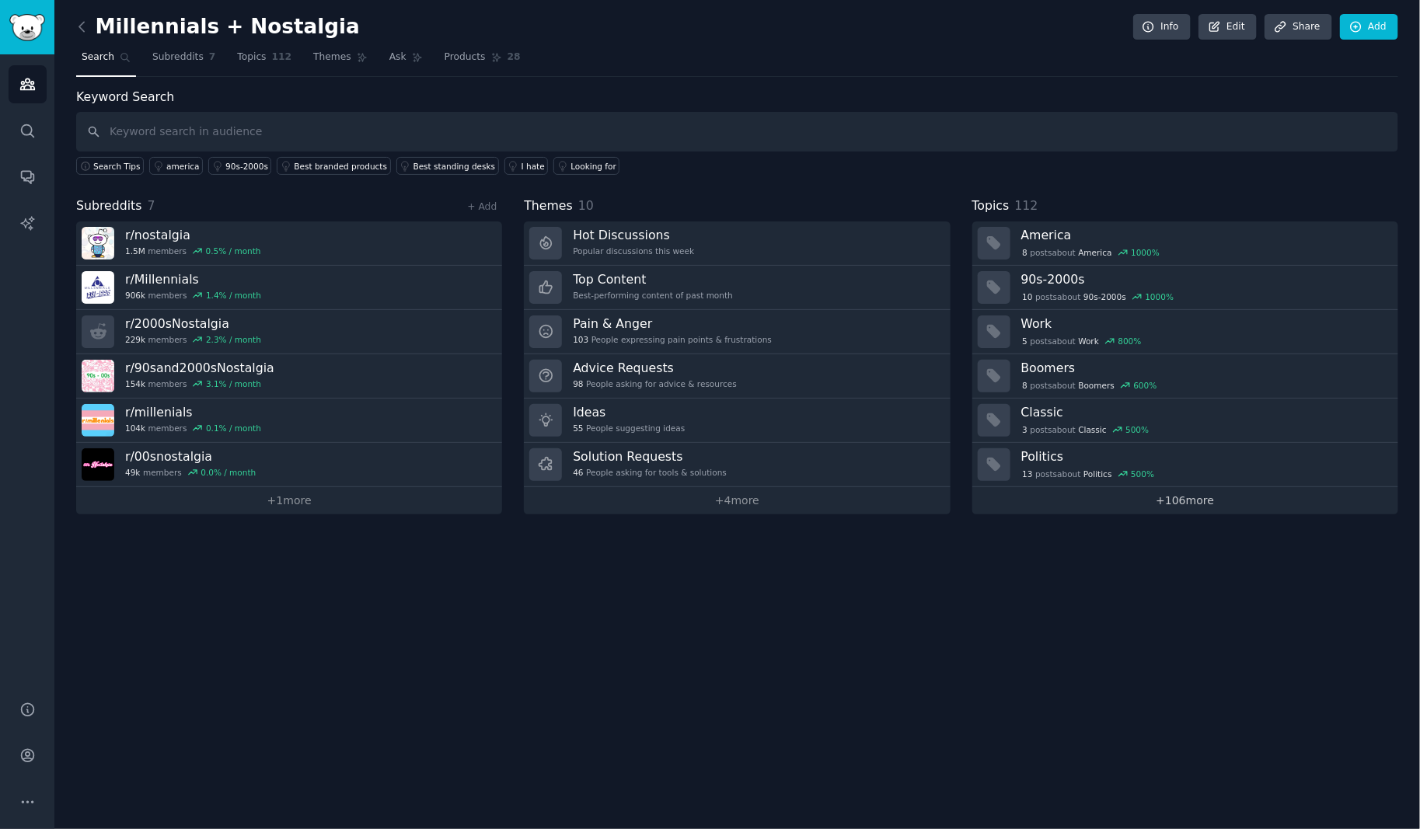
click at [1202, 496] on link "+ 106 more" at bounding box center [1185, 500] width 426 height 27
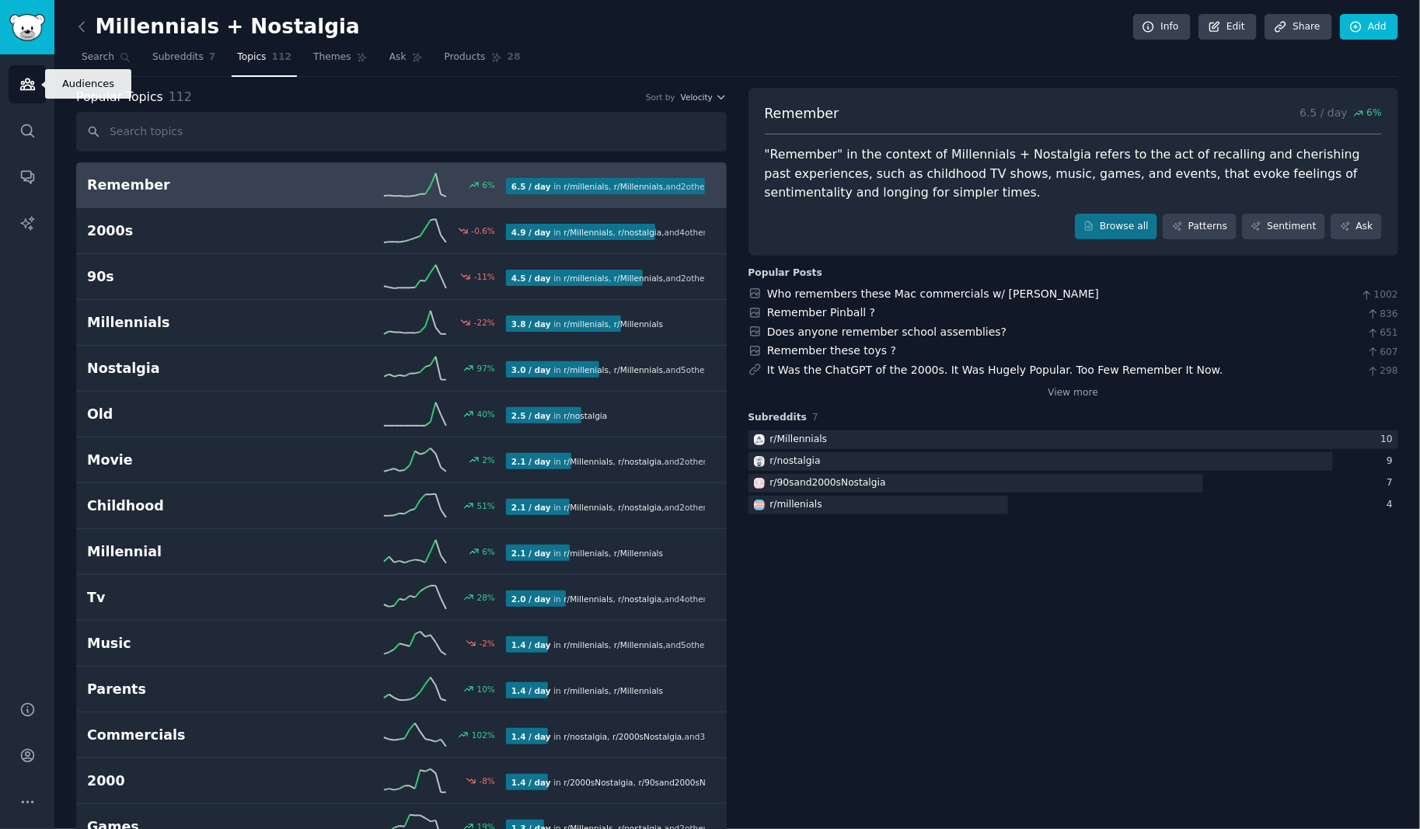
click at [30, 80] on icon "Sidebar" at bounding box center [27, 84] width 14 height 11
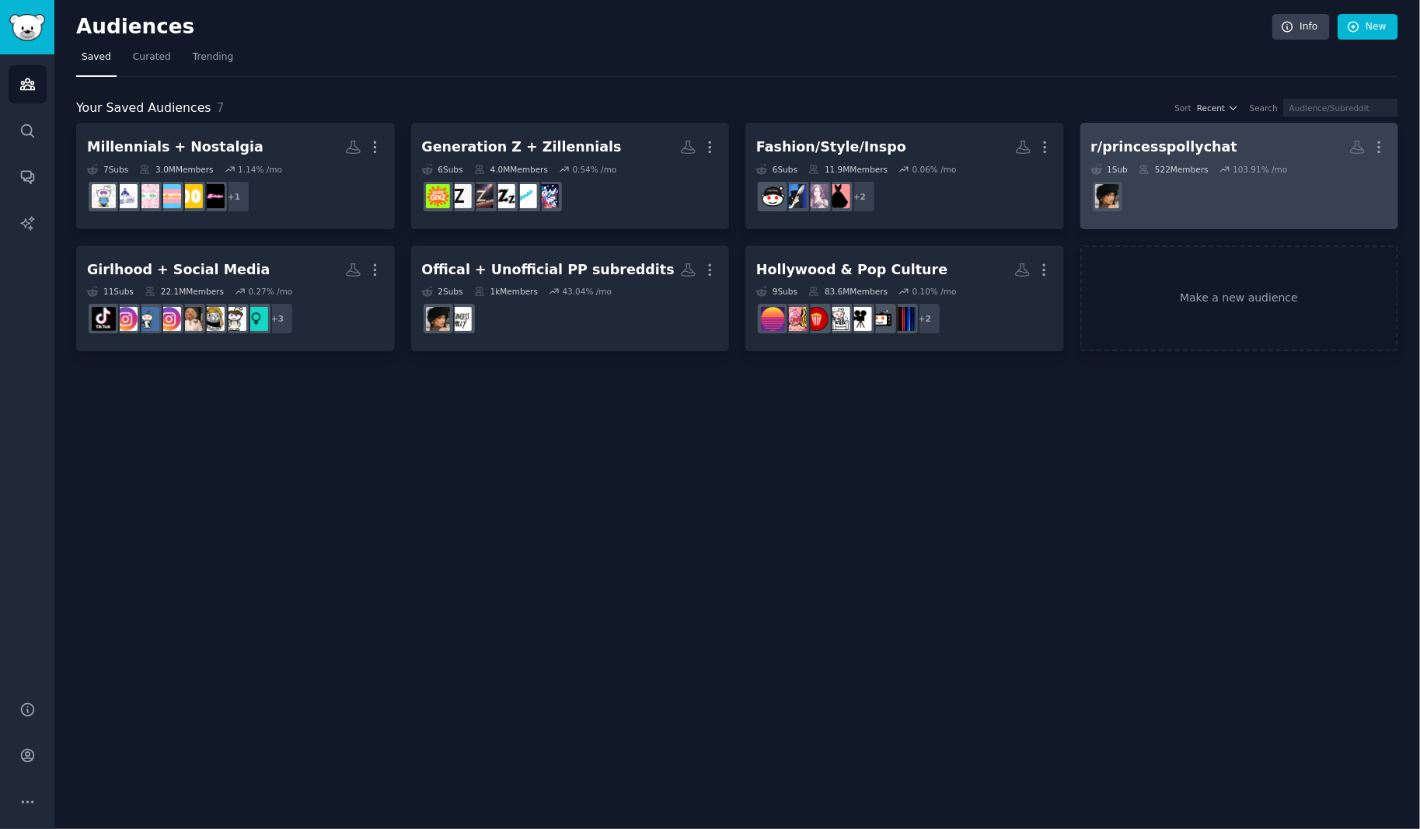
click at [1212, 138] on h2 "r/princesspollychat More" at bounding box center [1239, 147] width 297 height 27
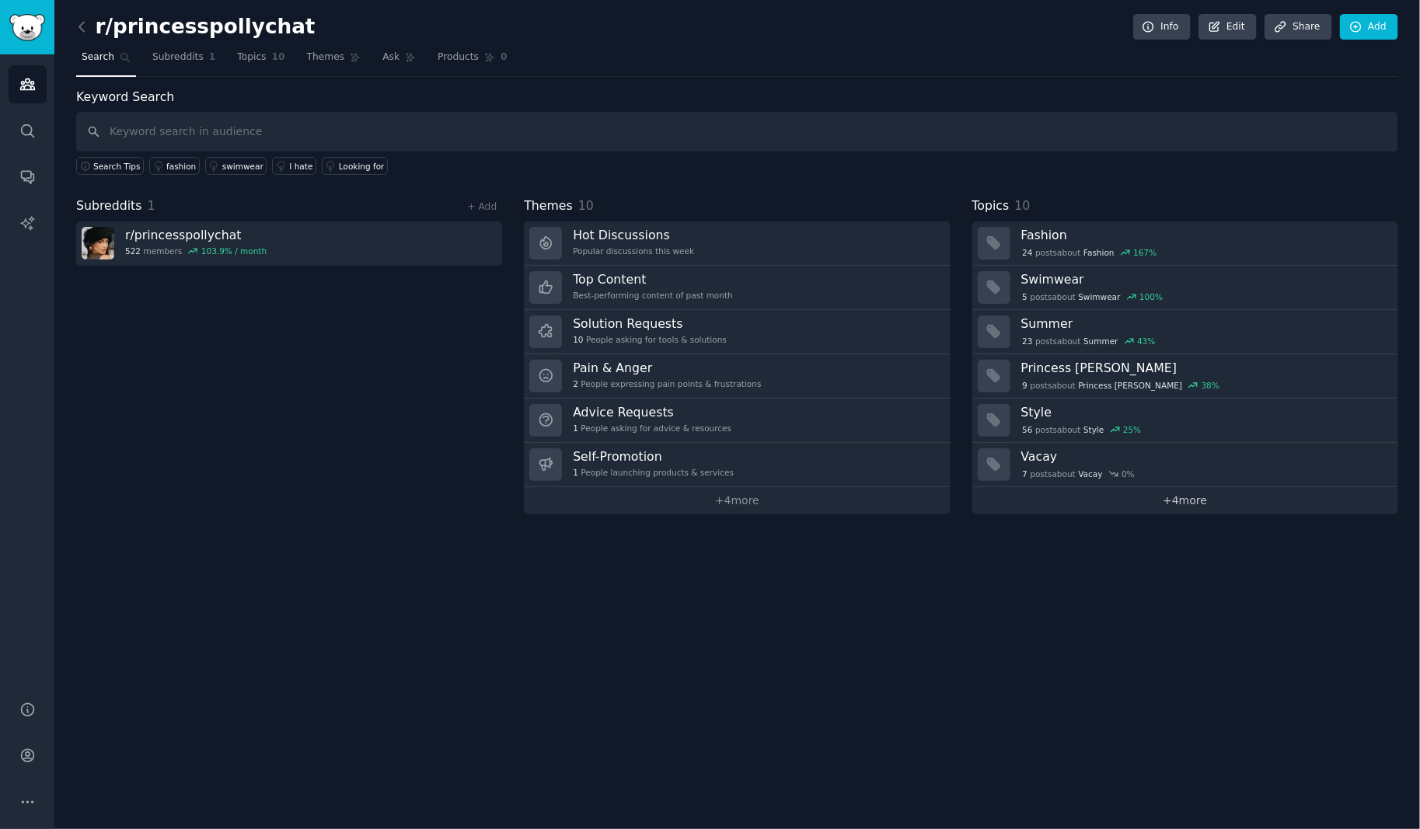
click at [1183, 503] on link "+ 4 more" at bounding box center [1185, 500] width 426 height 27
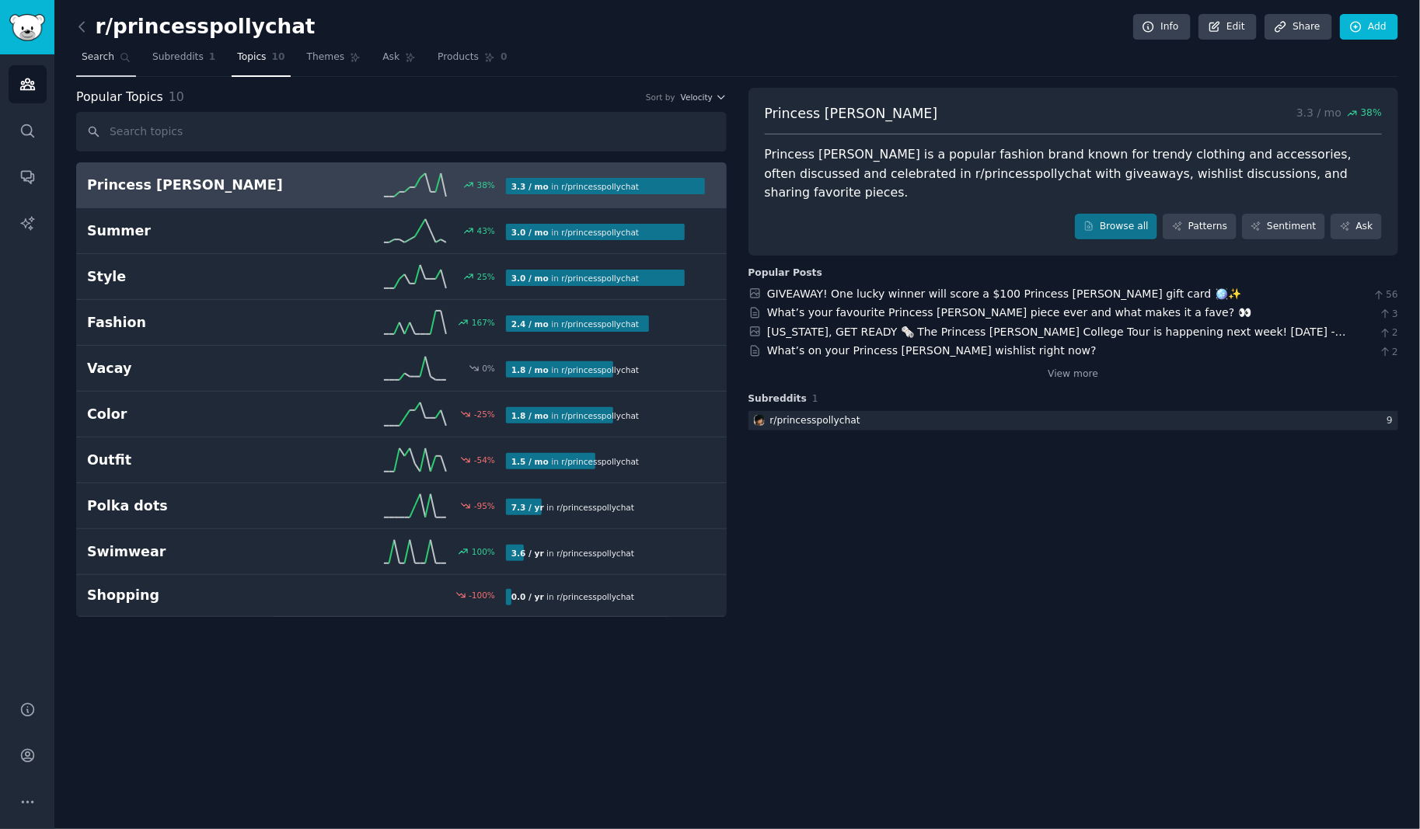
click at [97, 55] on span "Search" at bounding box center [98, 58] width 33 height 14
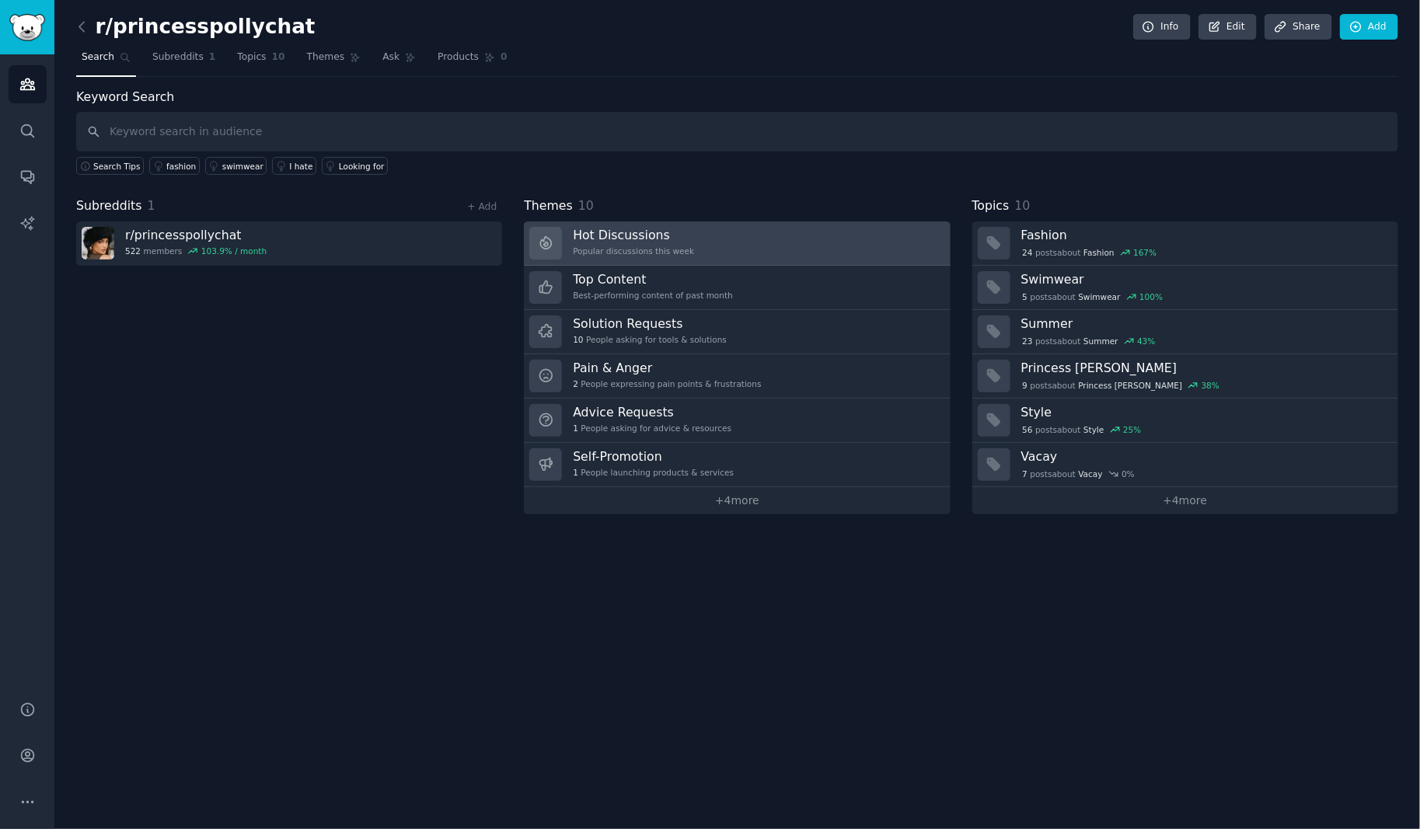
click at [666, 241] on div "Hot Discussions Popular discussions this week" at bounding box center [633, 243] width 121 height 33
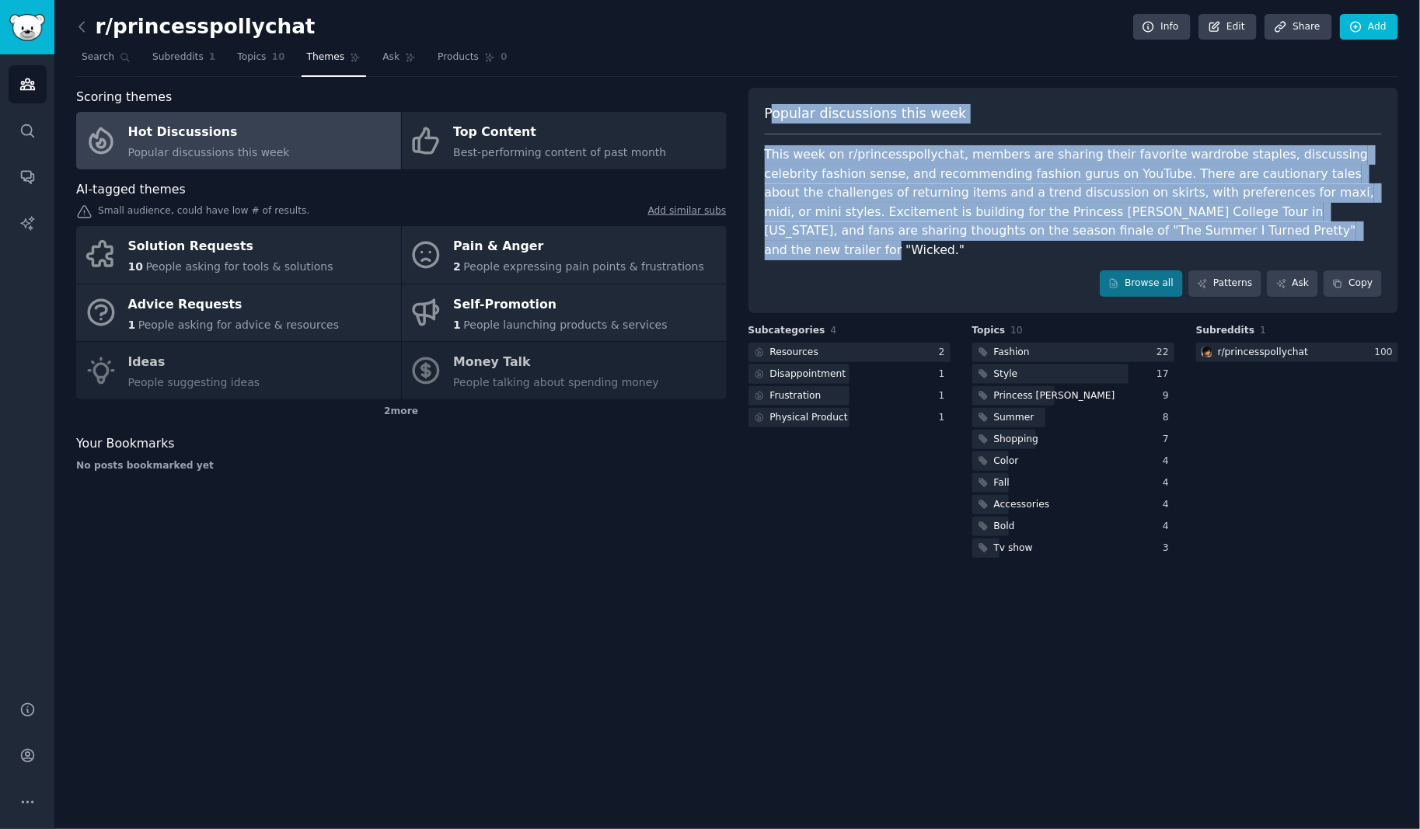
drag, startPoint x: 772, startPoint y: 112, endPoint x: 1150, endPoint y: 228, distance: 396.0
click at [1150, 228] on div "Popular discussions this week This week on r/princesspollychat, members are sha…" at bounding box center [1073, 200] width 650 height 225
click at [1174, 233] on div "This week on r/princesspollychat, members are sharing their favorite wardrobe s…" at bounding box center [1074, 202] width 618 height 114
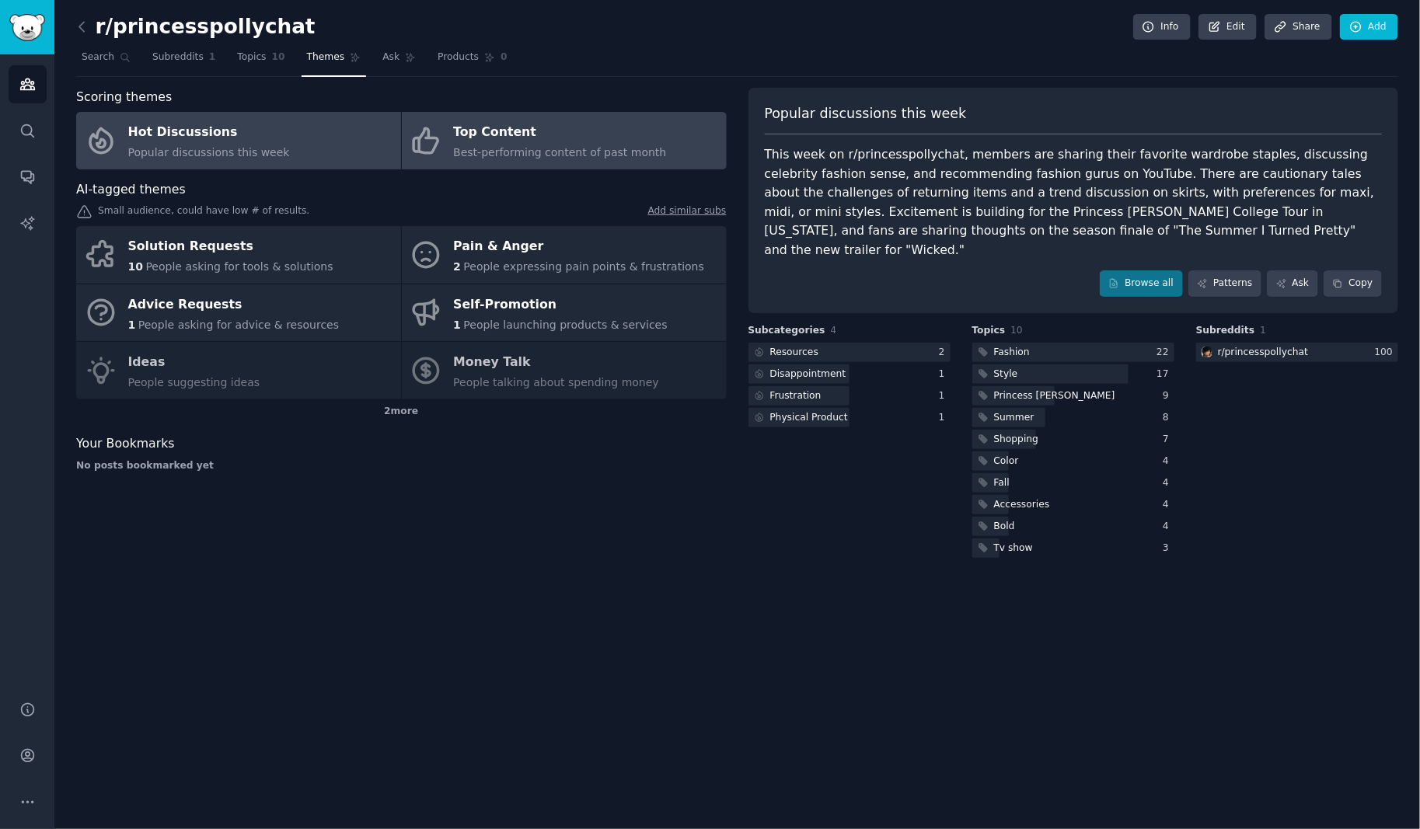
click at [587, 139] on div "Top Content" at bounding box center [559, 132] width 213 height 25
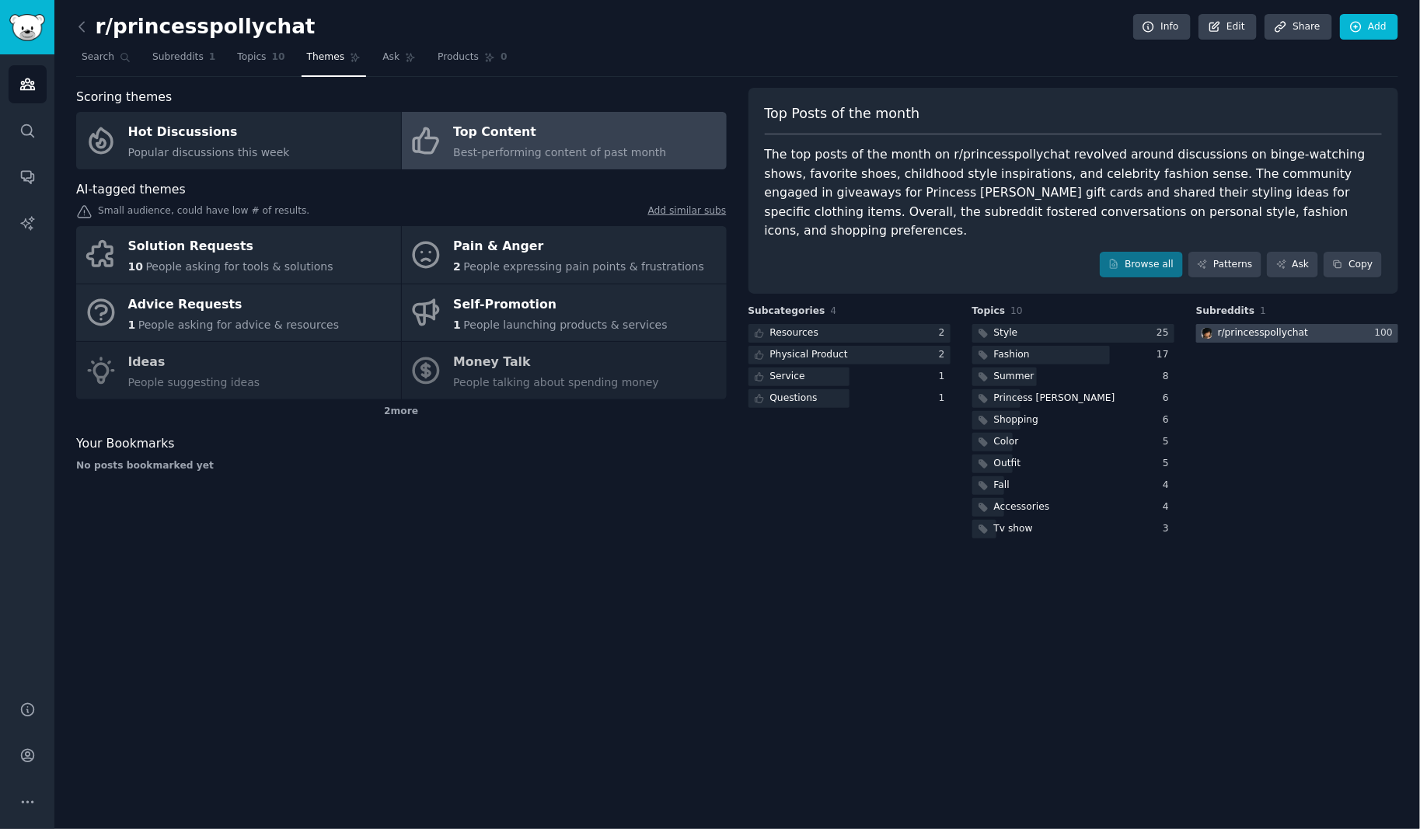
click at [1381, 326] on div "100" at bounding box center [1386, 333] width 23 height 14
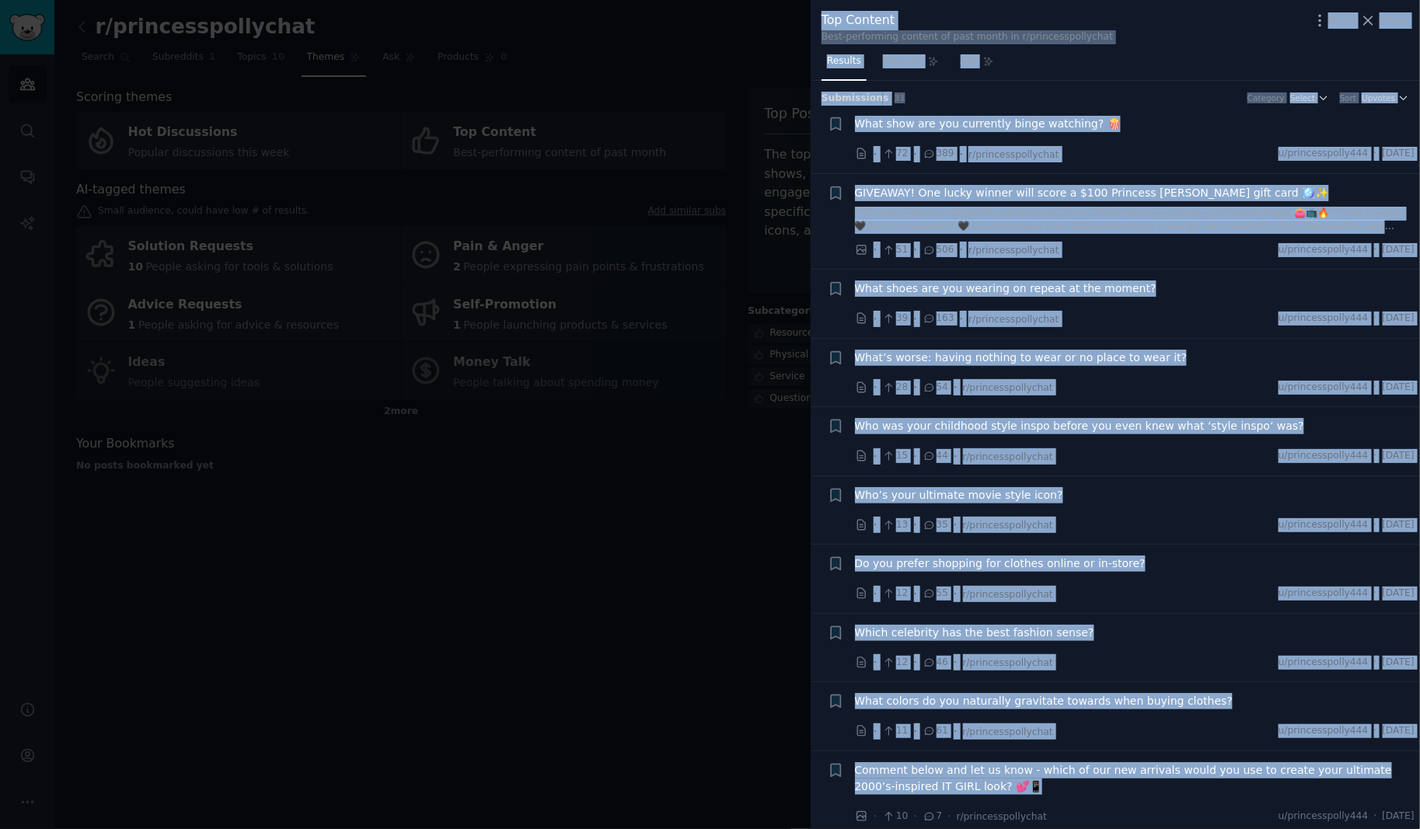
drag, startPoint x: 821, startPoint y: 16, endPoint x: 1144, endPoint y: 789, distance: 837.7
click at [1144, 789] on div "Top Content Best-performing content of past month in r/princesspollychat More C…" at bounding box center [1114, 414] width 609 height 829
copy div "Lor Ipsumdo Sita-consectetu adipisc el sedd eiusm te i/utlaboreetdolorem Aliq E…"
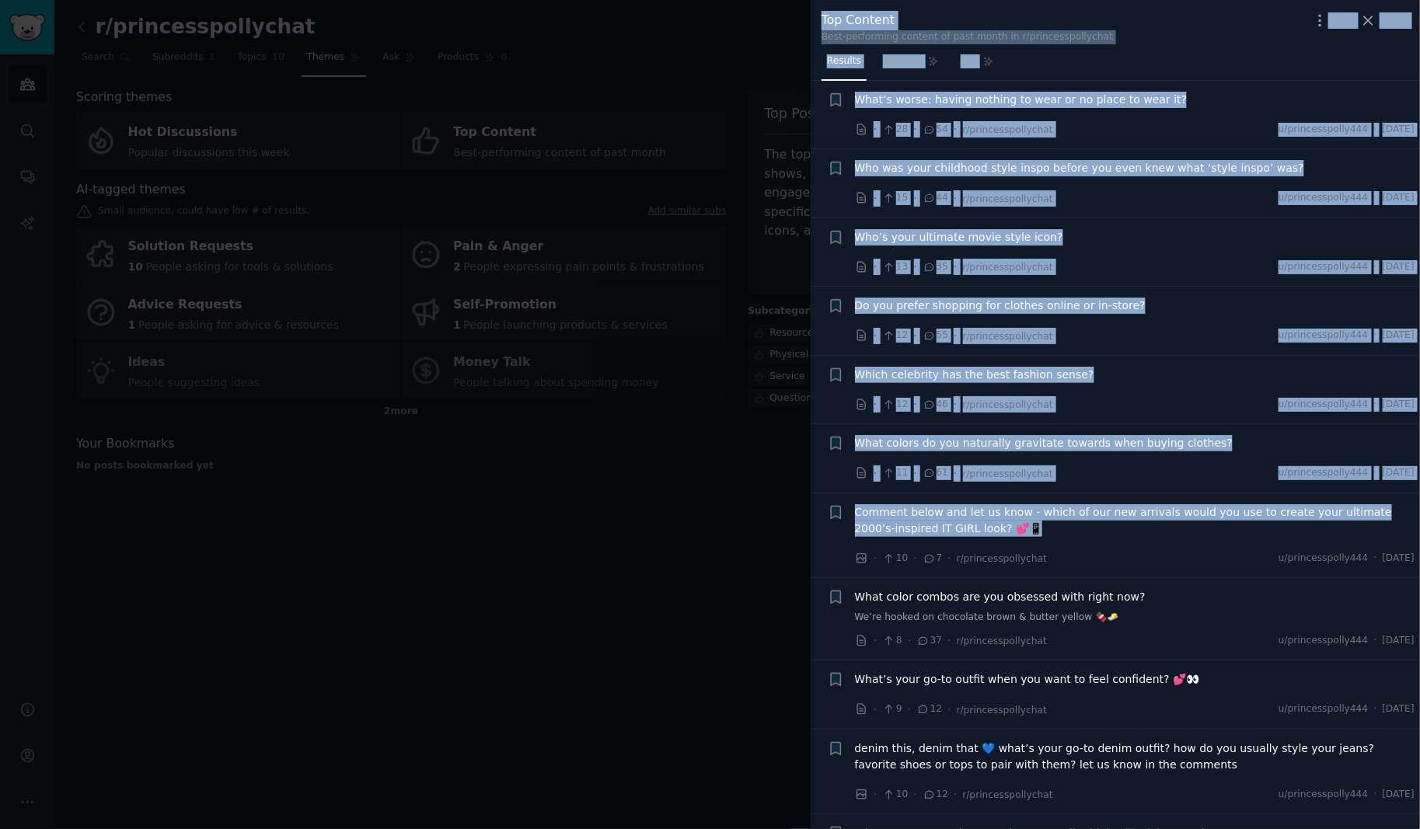
scroll to position [260, 0]
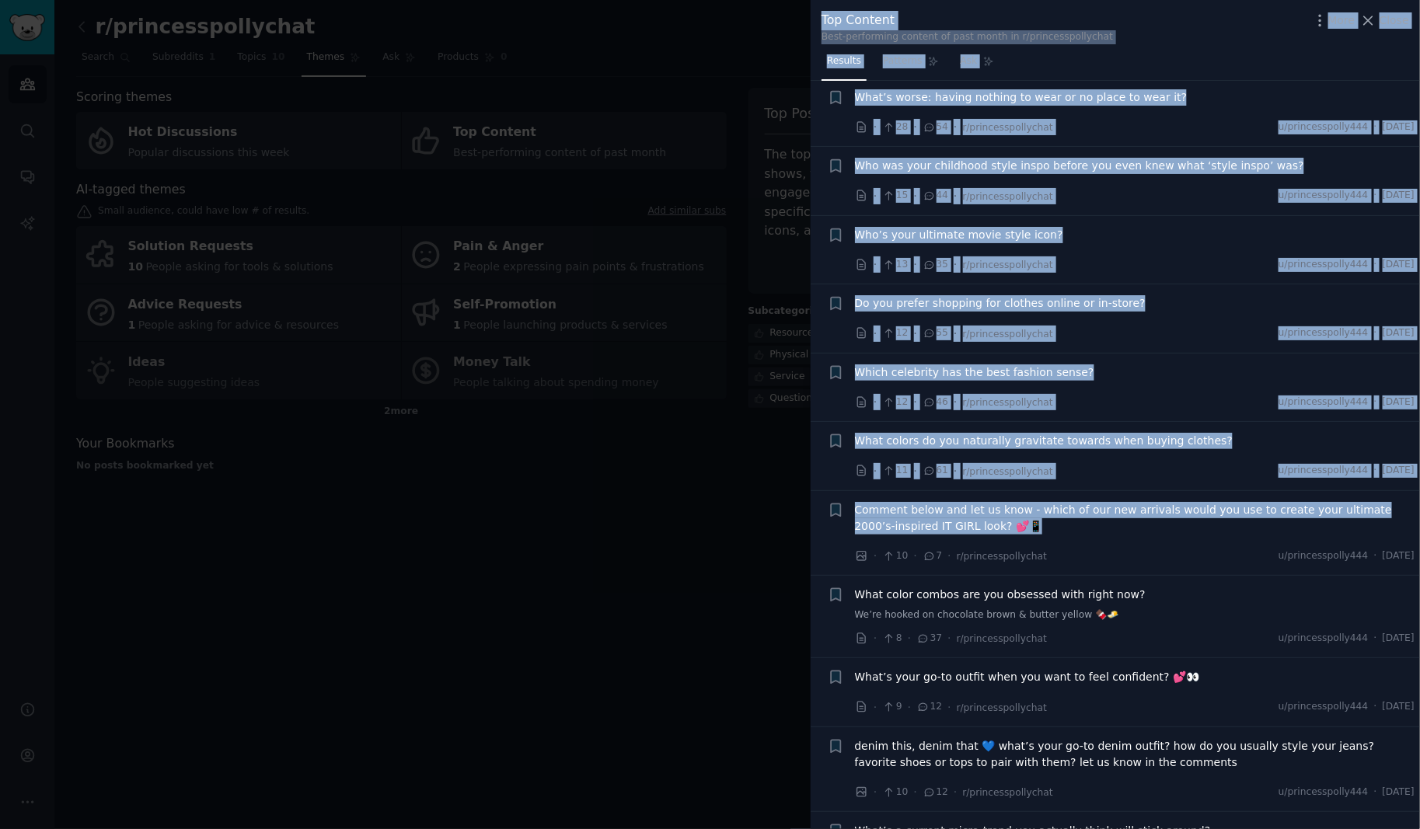
copy div "Lor Ipsumdo Sita-consectetu adipisc el sedd eiusm te i/utlaboreetdolorem Aliq E…"
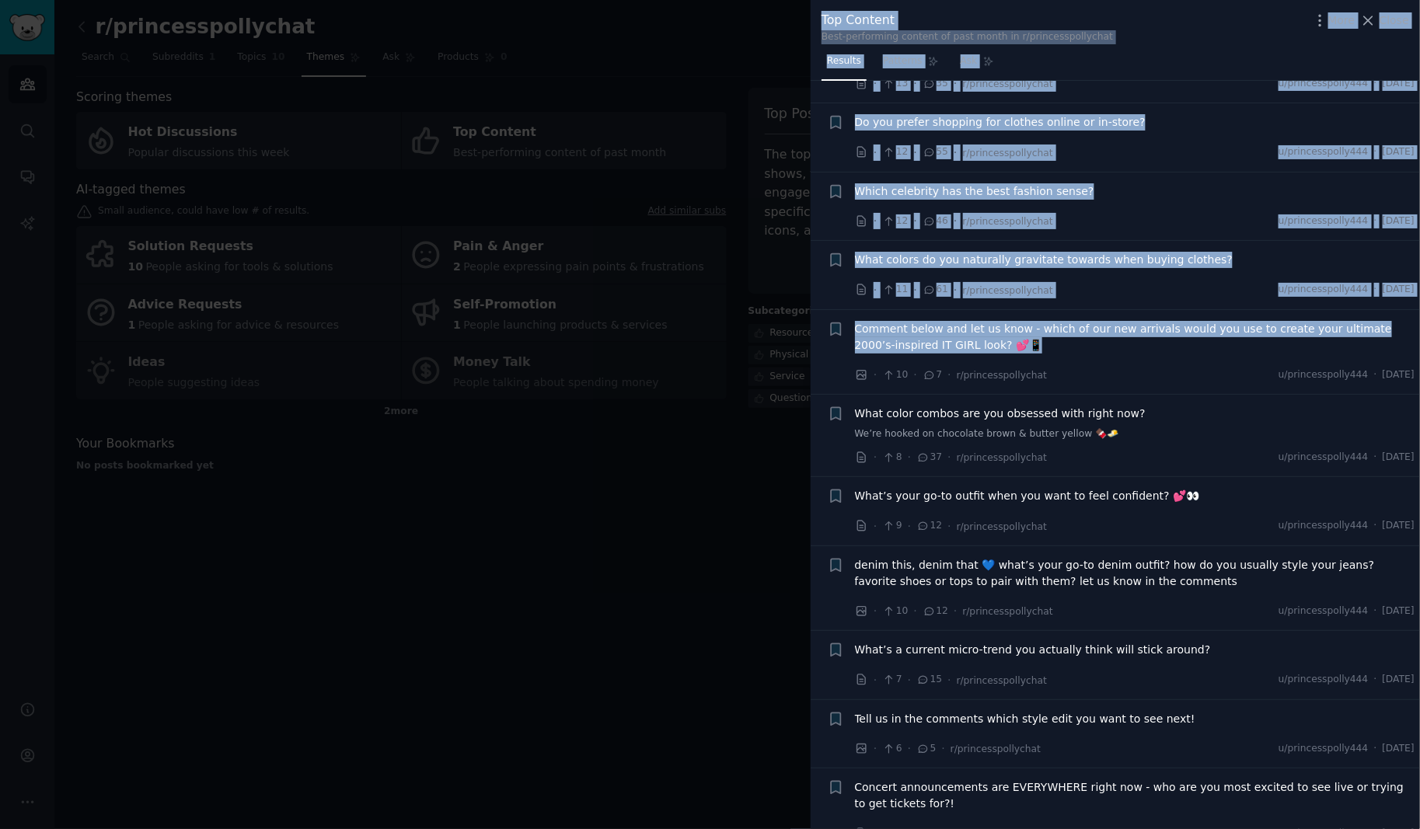
scroll to position [556, 0]
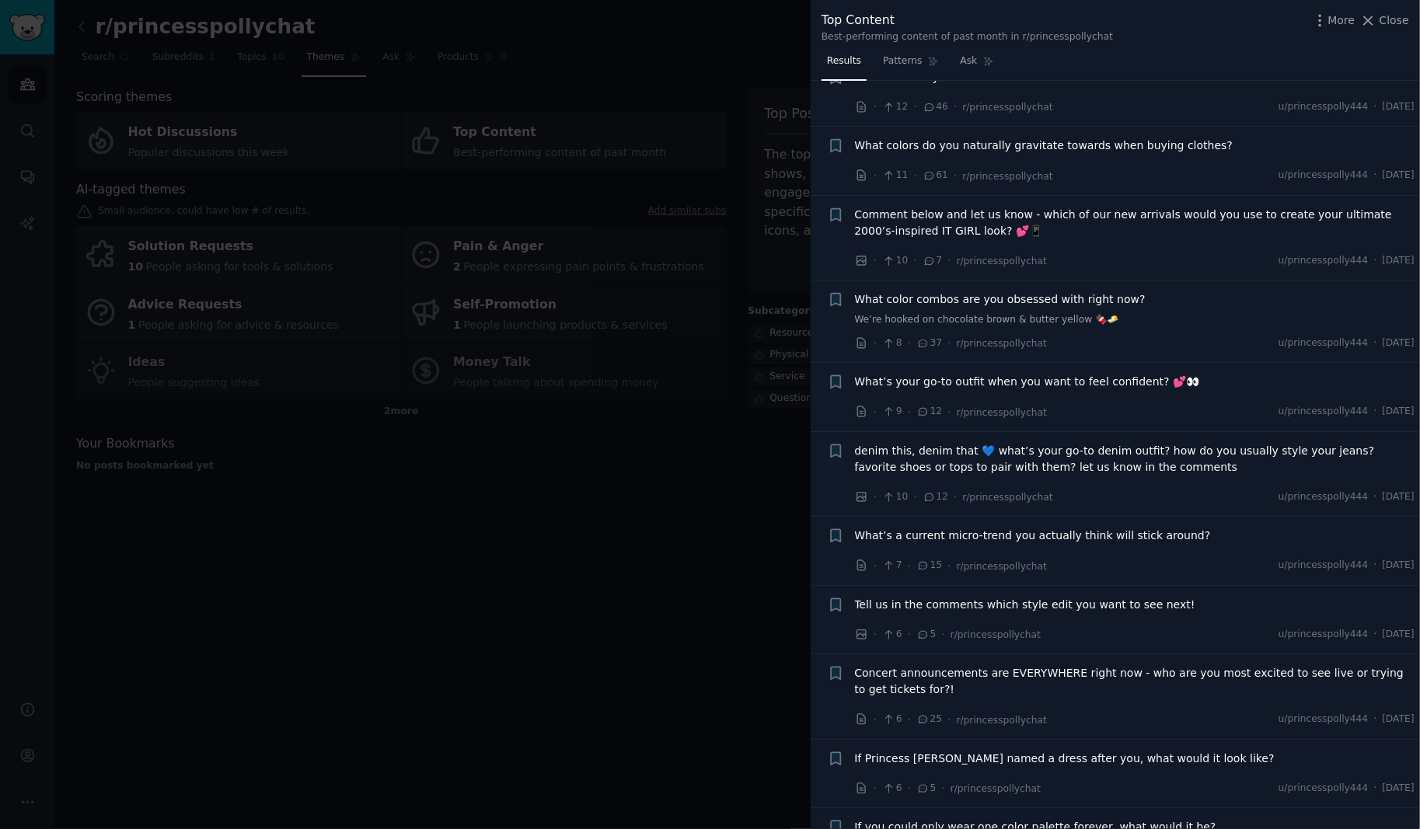
click at [886, 281] on li "+ What color combos are you obsessed with right now? We’re hooked on chocolate …" at bounding box center [1114, 322] width 609 height 82
drag, startPoint x: 849, startPoint y: 279, endPoint x: 1383, endPoint y: 783, distance: 734.4
click at [1383, 793] on ul "+ What show are you currently binge watching? 🍿 · 72 · 389 · r/princesspollycha…" at bounding box center [1114, 715] width 609 height 2333
copy ul "Lore ipsum dolors ame con adipisci elit seddo eiu? Te’in utlabo et doloremag al…"
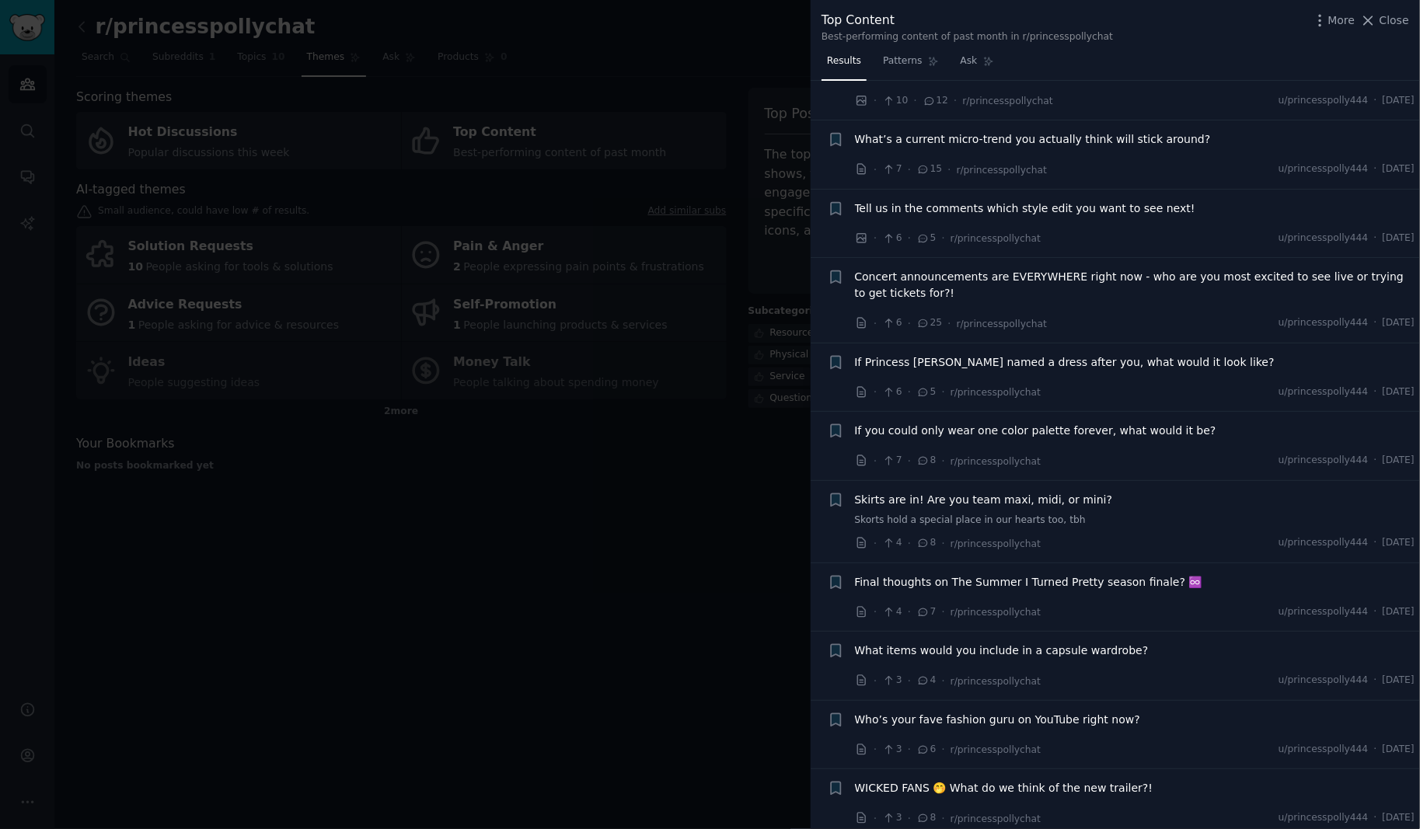
scroll to position [1011, 0]
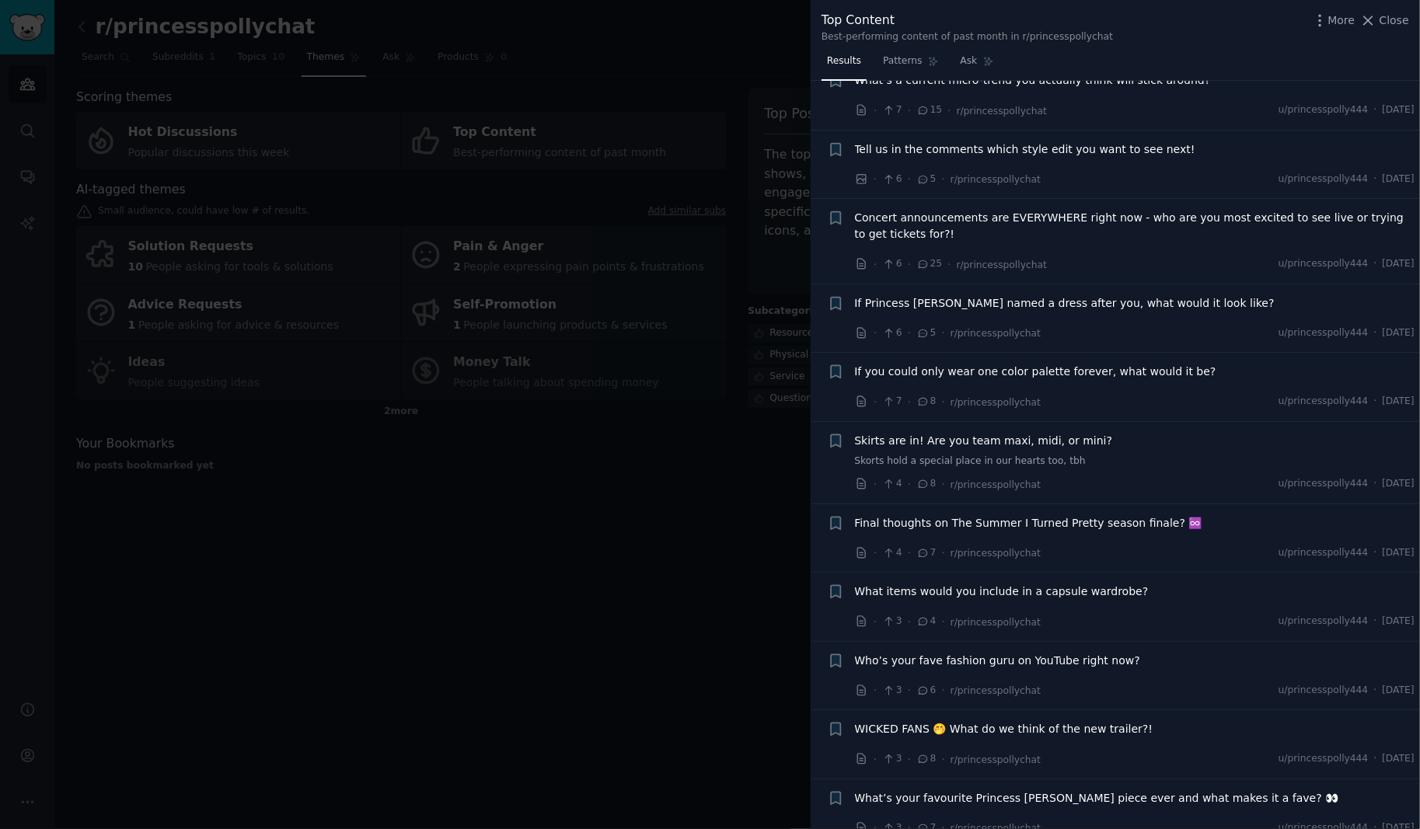
click at [847, 353] on li "+ If you could only wear one color palette forever, what would it be? · 7 · 8 ·…" at bounding box center [1114, 387] width 609 height 68
drag, startPoint x: 848, startPoint y: 347, endPoint x: 1088, endPoint y: 455, distance: 263.3
click at [1415, 798] on ul "+ What show are you currently binge watching? 🍿 · 72 · 389 · r/princesspollycha…" at bounding box center [1114, 260] width 609 height 2333
drag, startPoint x: 832, startPoint y: 345, endPoint x: 1409, endPoint y: 807, distance: 739.0
click at [1405, 816] on ul "+ What show are you currently binge watching? 🍿 · 72 · 389 · r/princesspollycha…" at bounding box center [1114, 260] width 609 height 2333
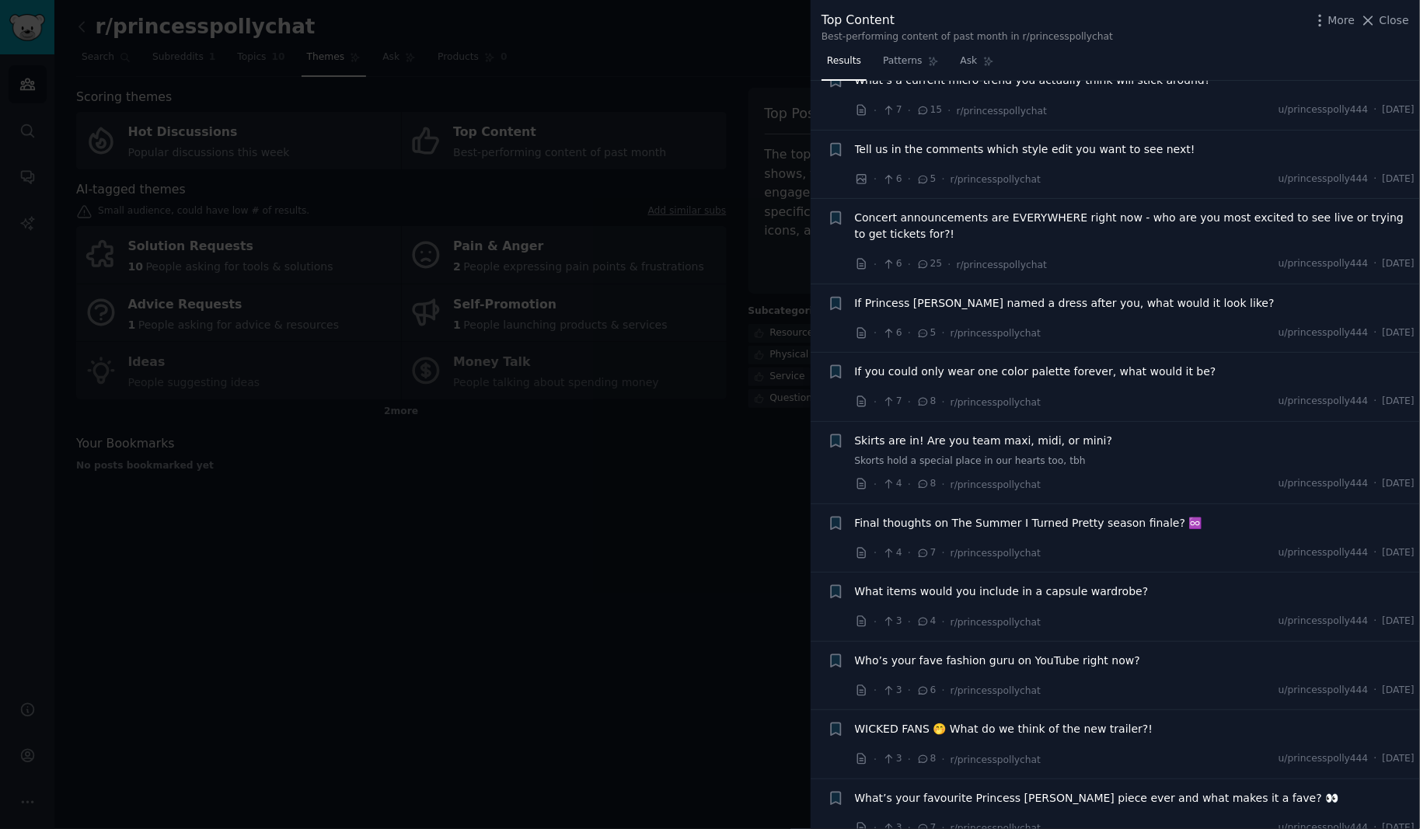
scroll to position [1012, 0]
copy ul "Lo Ipsumdol Sitam conse a elits doeiu tem, inci utlab et dolo magn? · 7 · 6 · a…"
